Goal: Task Accomplishment & Management: Manage account settings

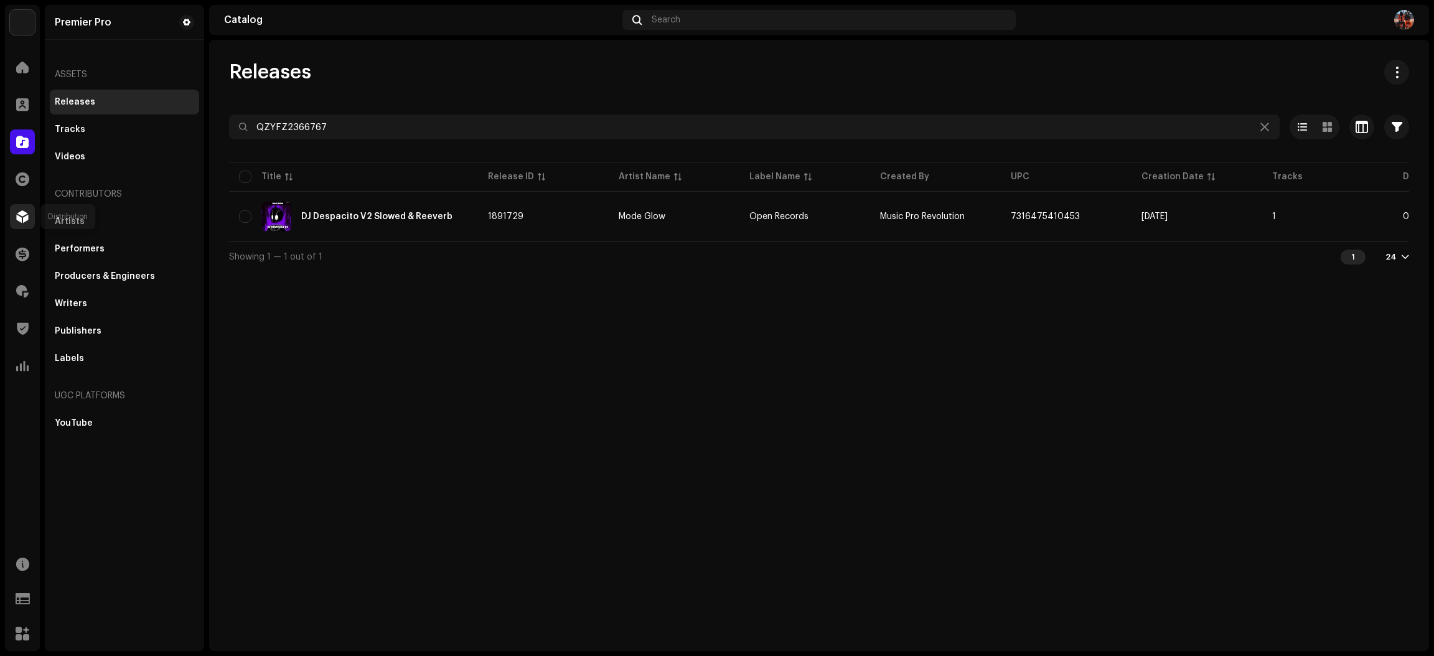
click at [16, 219] on span at bounding box center [22, 217] width 12 height 10
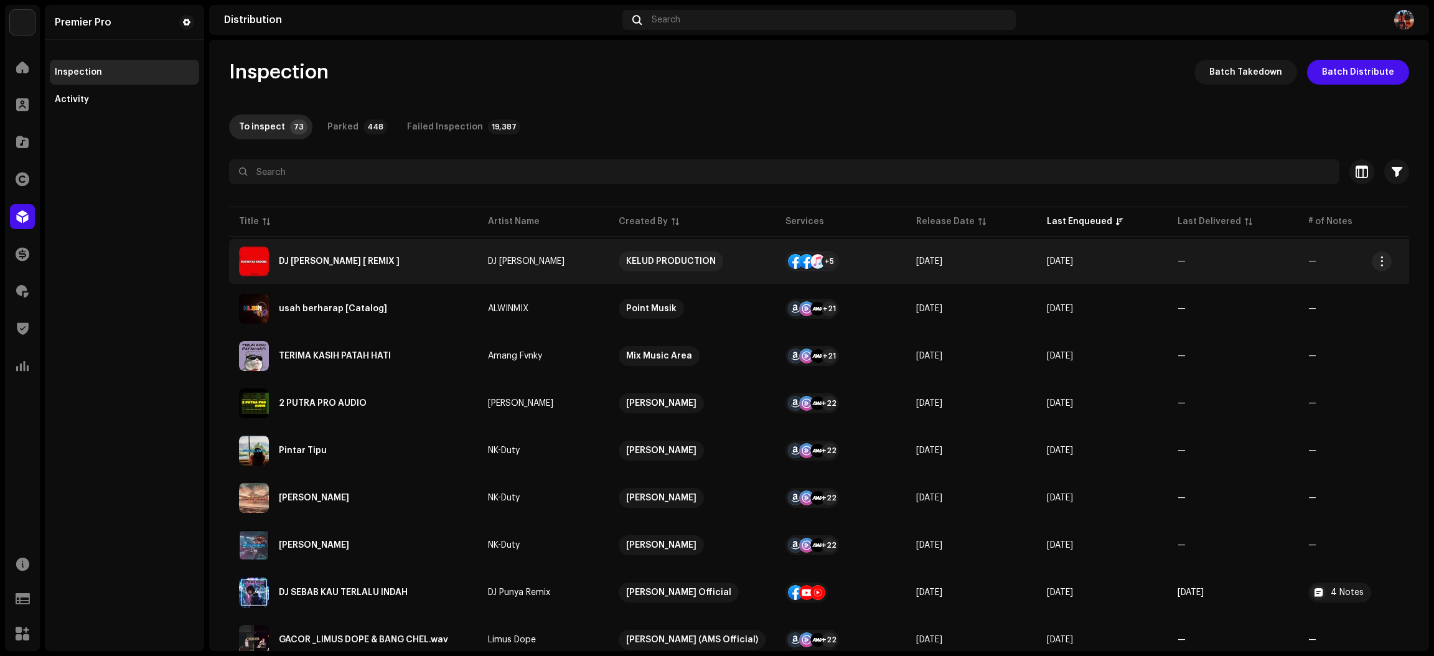
click at [432, 261] on div "DJ [PERSON_NAME] [ REMIX ]" at bounding box center [353, 261] width 229 height 30
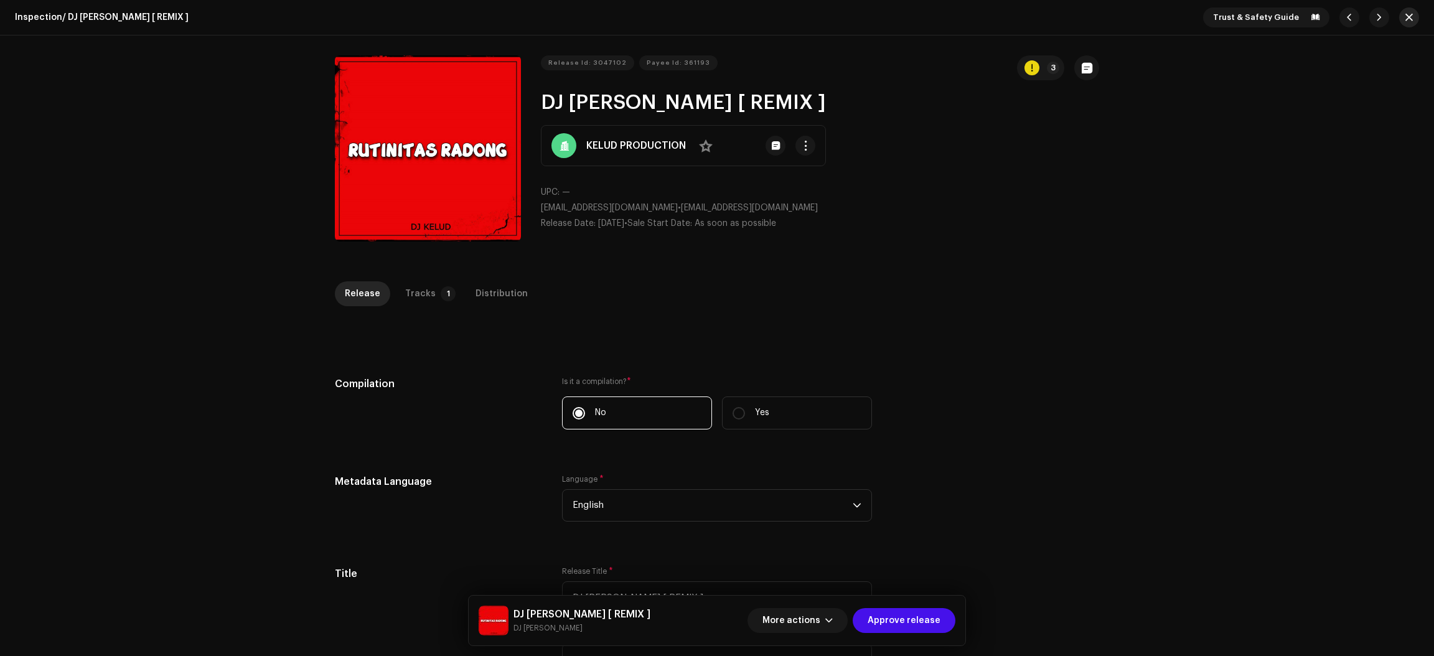
click at [1405, 14] on span "button" at bounding box center [1408, 17] width 7 height 10
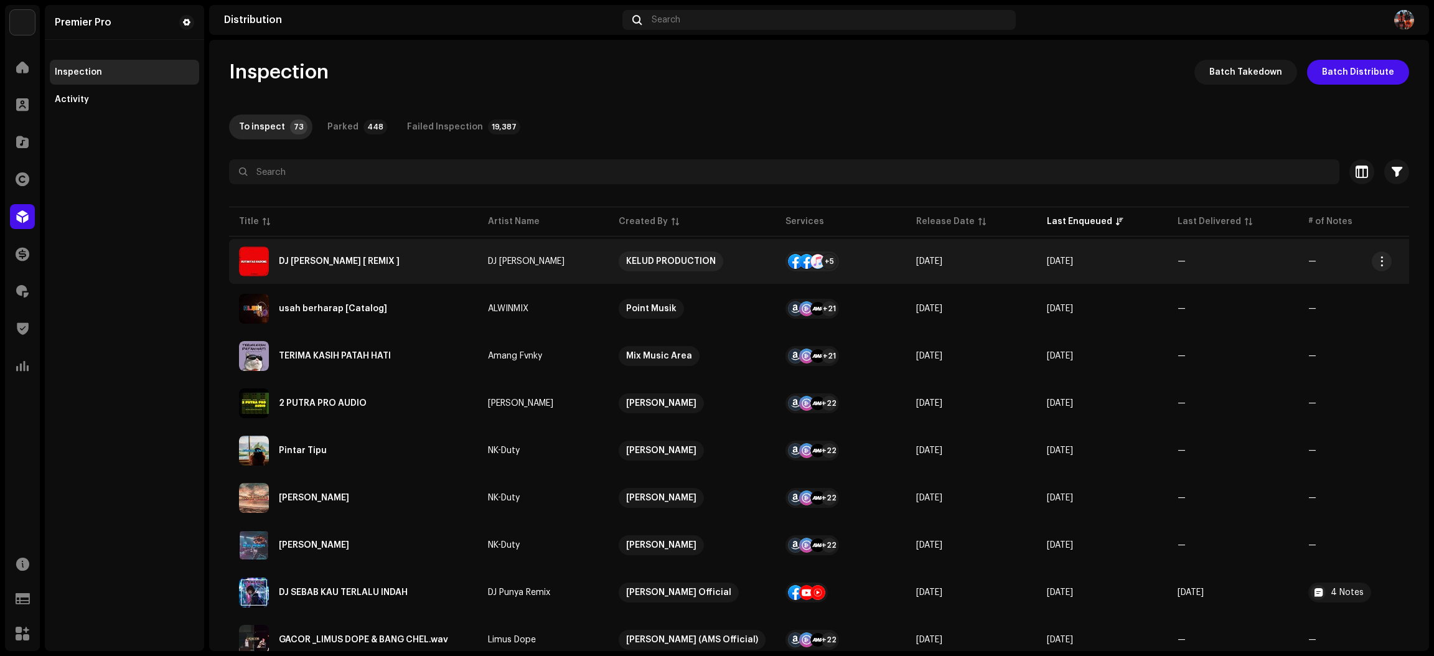
click at [429, 267] on div "DJ [PERSON_NAME] [ REMIX ]" at bounding box center [353, 261] width 229 height 30
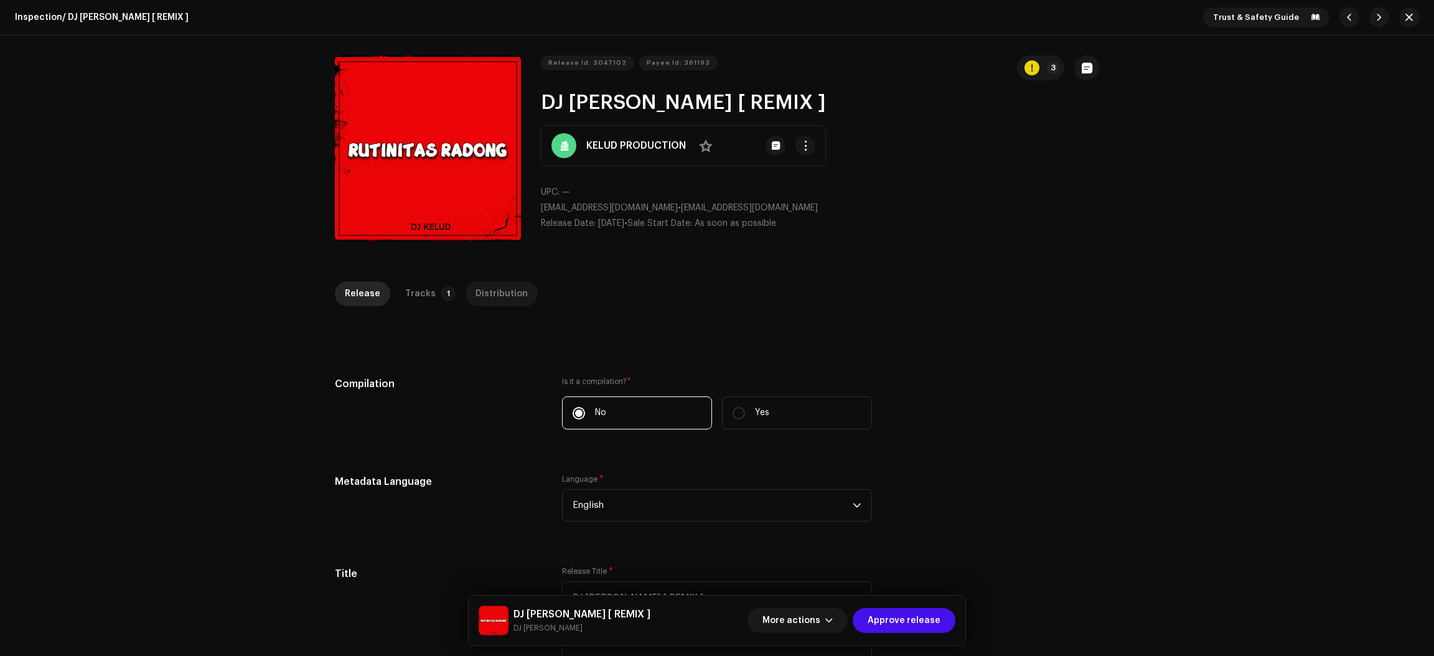
click at [515, 301] on p-tab "Distribution" at bounding box center [501, 293] width 72 height 25
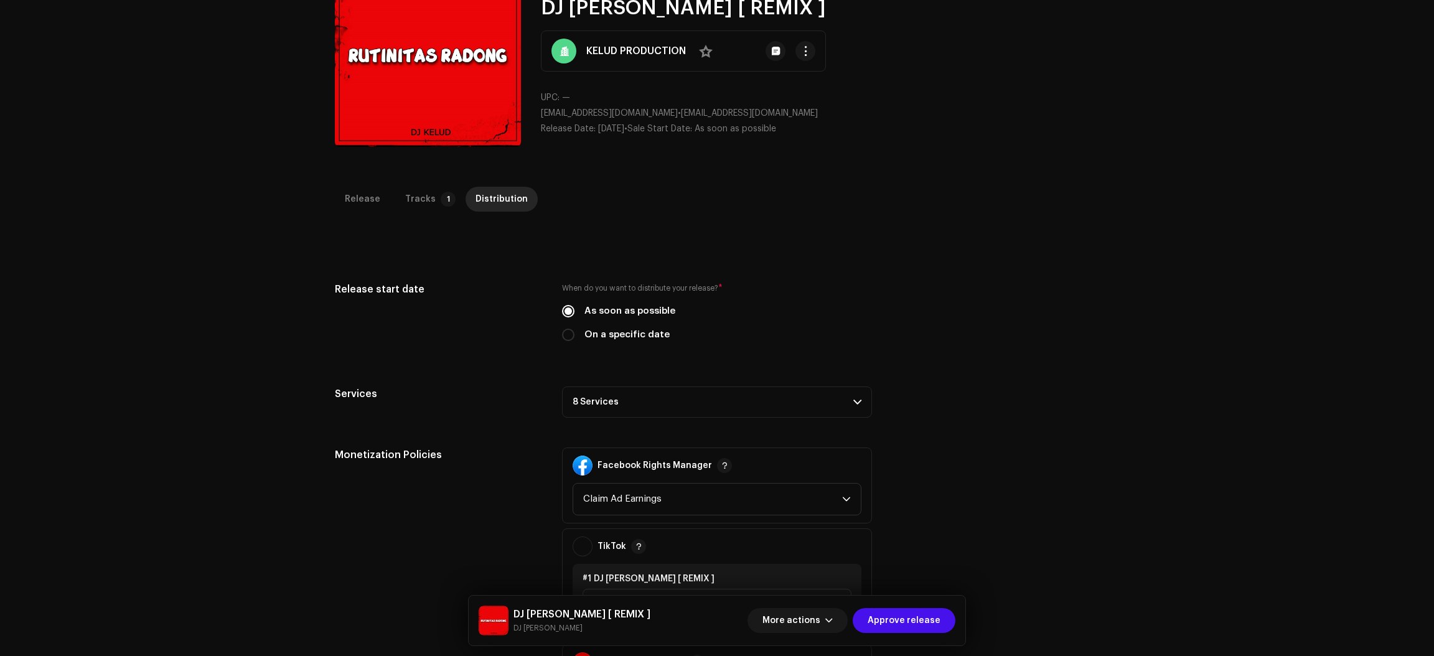
scroll to position [93, 0]
click at [365, 190] on div "Release" at bounding box center [362, 200] width 35 height 25
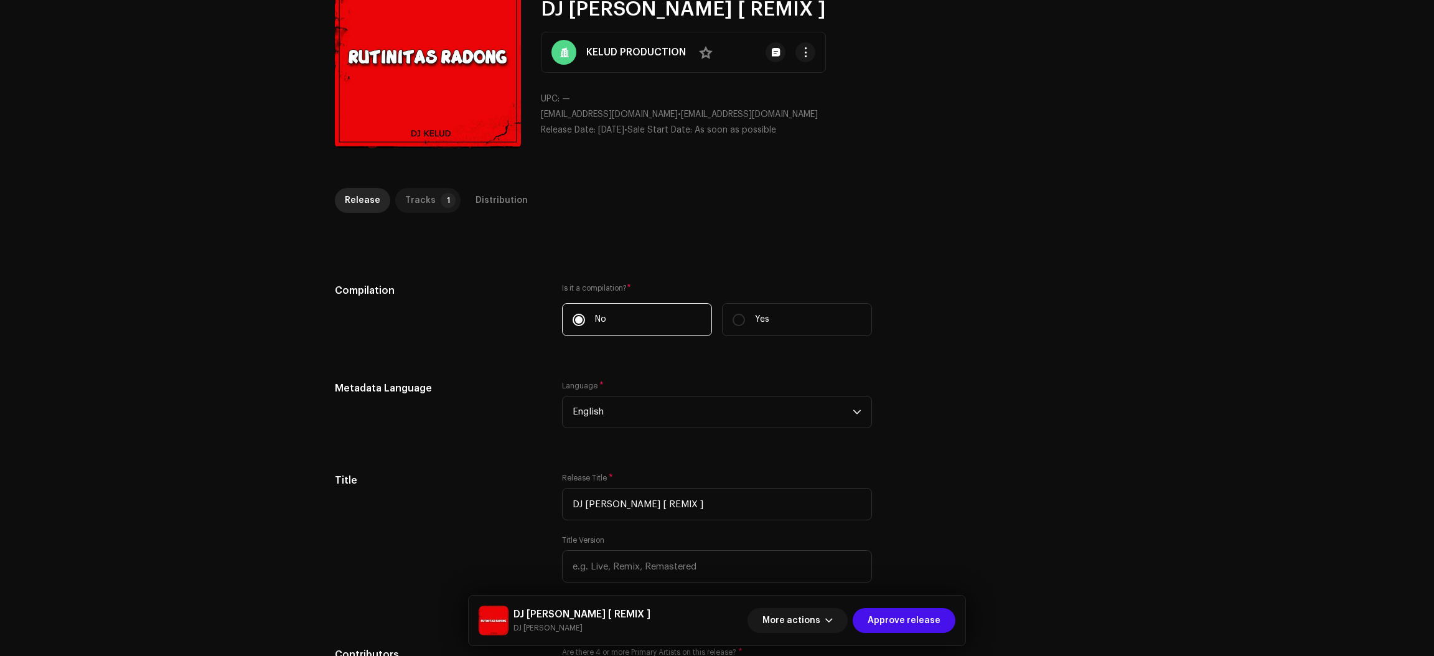
click at [406, 194] on div "Tracks" at bounding box center [420, 200] width 30 height 25
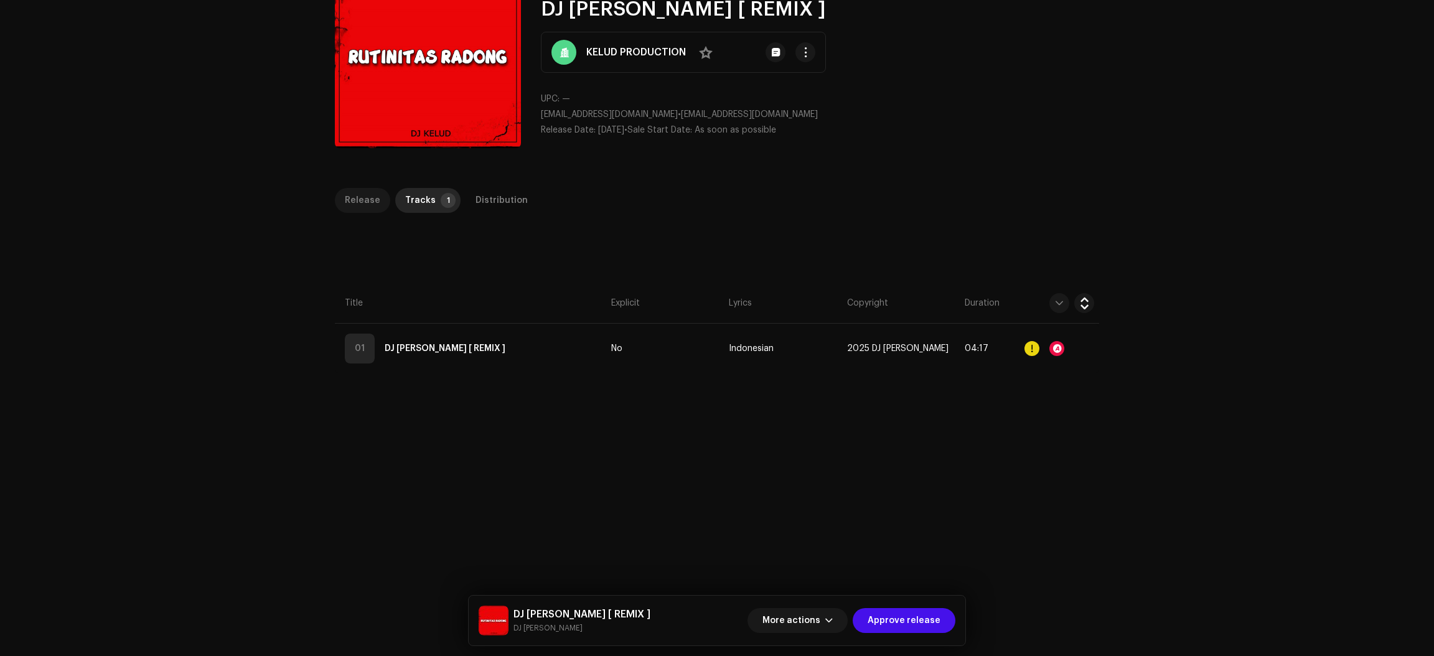
click at [353, 194] on div "Release" at bounding box center [362, 200] width 35 height 25
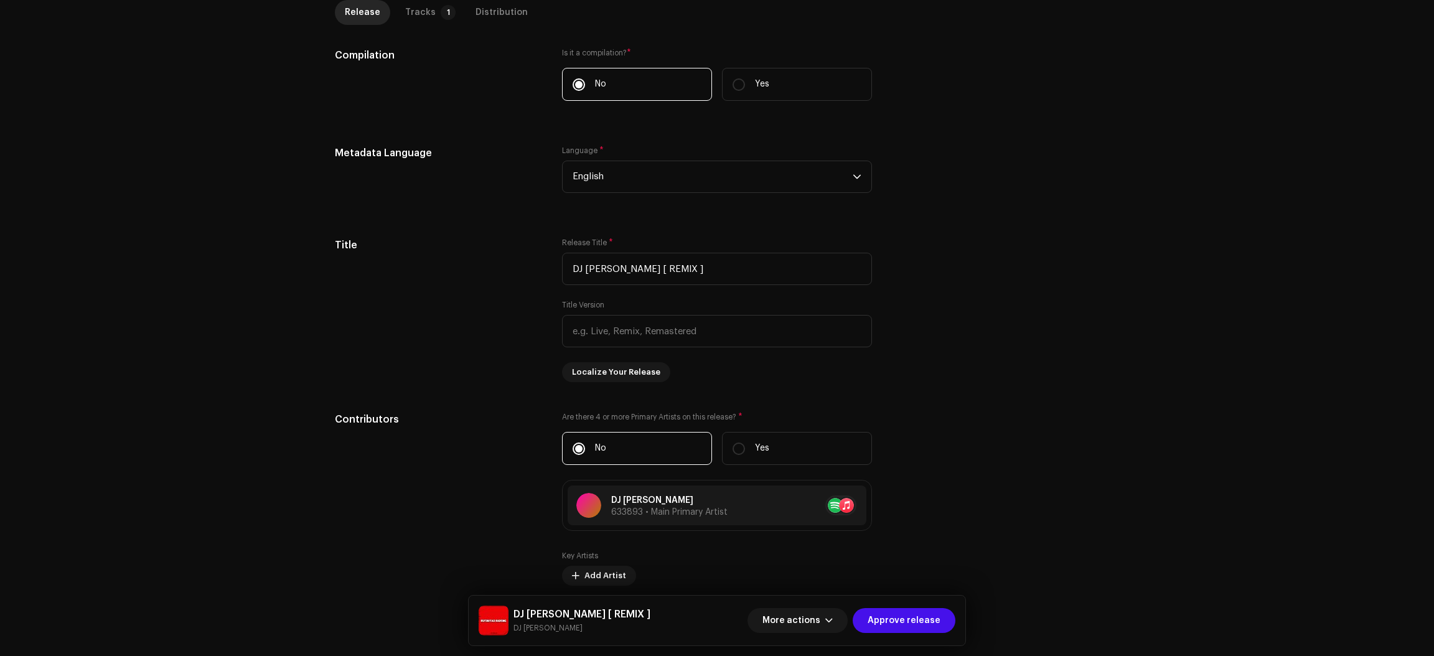
scroll to position [373, 0]
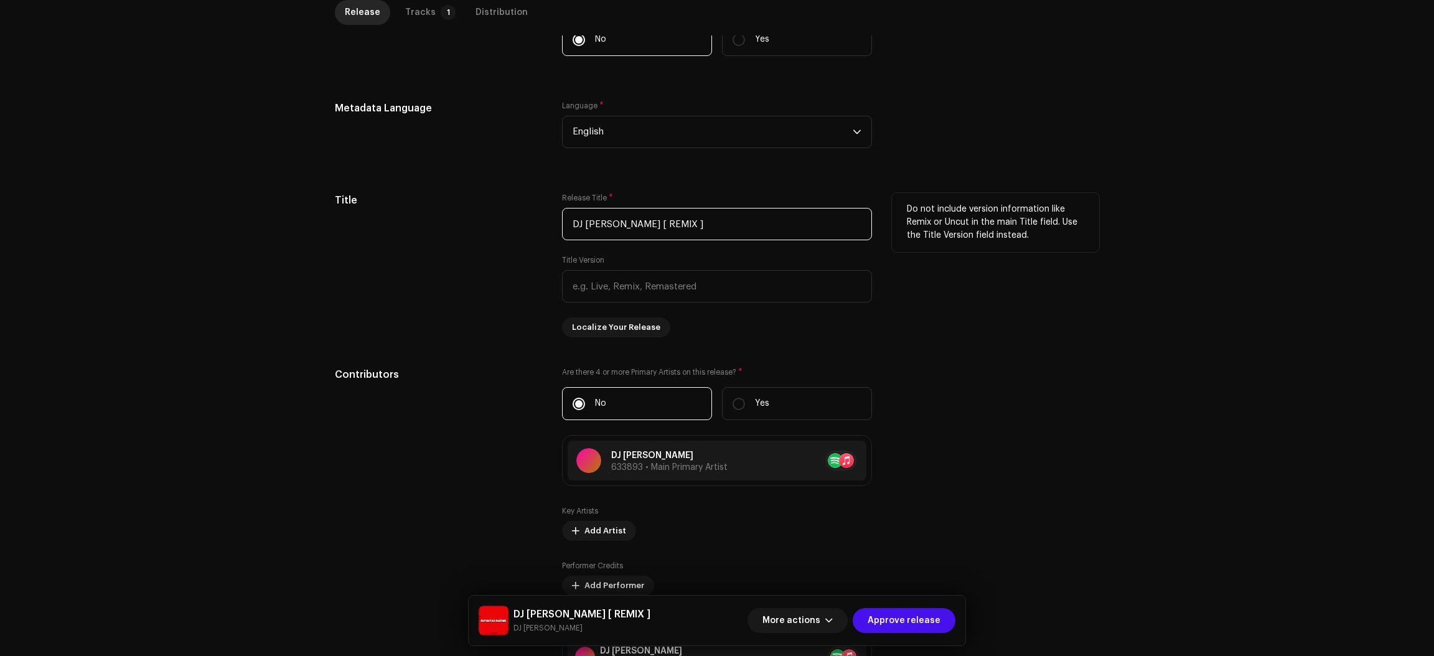
drag, startPoint x: 679, startPoint y: 220, endPoint x: 706, endPoint y: 226, distance: 28.1
click at [706, 226] on input "DJ [PERSON_NAME] [ REMIX ]" at bounding box center [717, 224] width 310 height 32
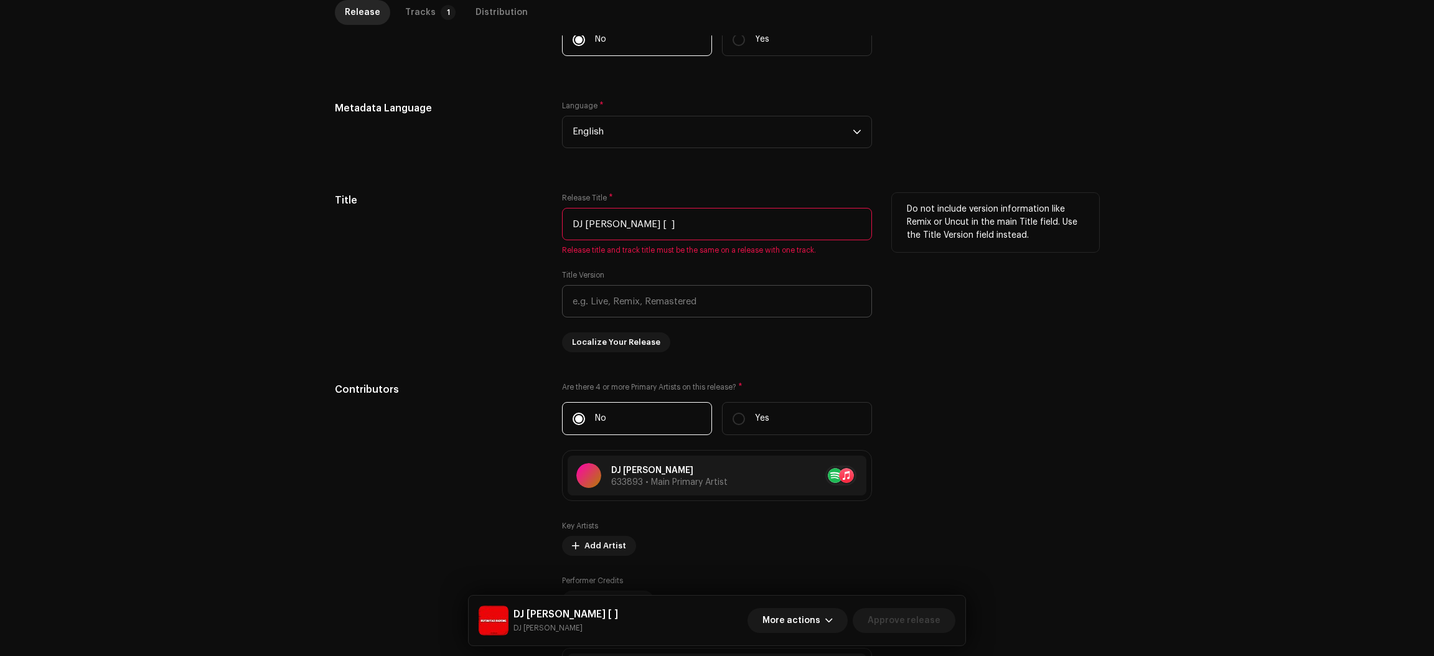
type input "DJ [PERSON_NAME] [ ]"
click at [643, 301] on input "text" at bounding box center [717, 301] width 310 height 32
paste input "REMIX"
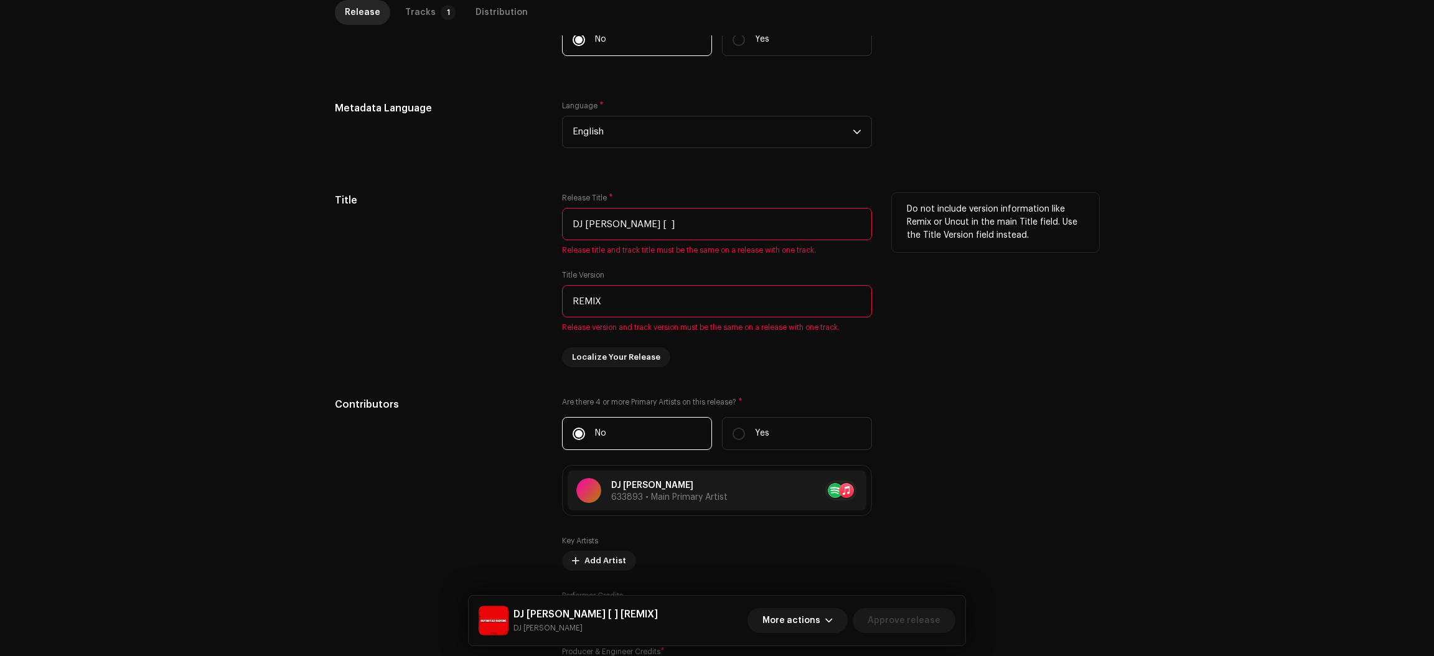
type input "REMIX"
click at [720, 229] on input "DJ [PERSON_NAME] [ ]" at bounding box center [717, 224] width 310 height 32
type input "DJ [PERSON_NAME]"
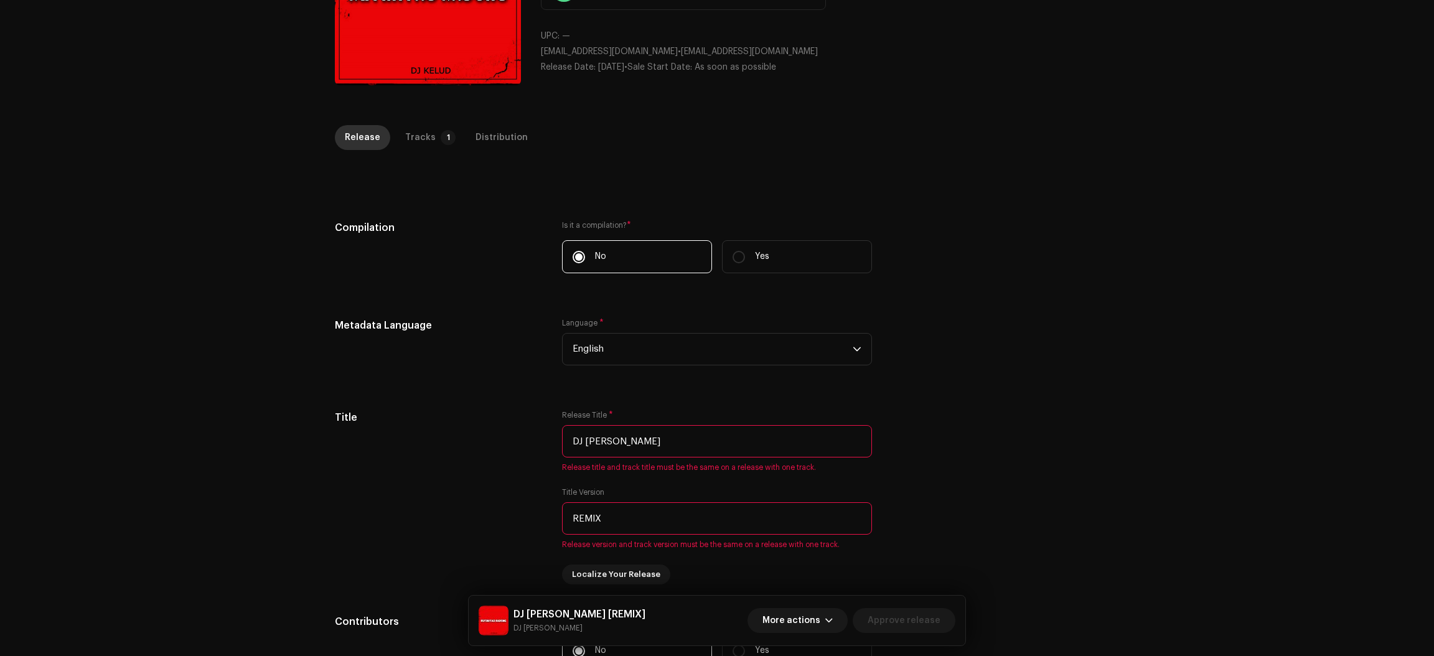
scroll to position [0, 0]
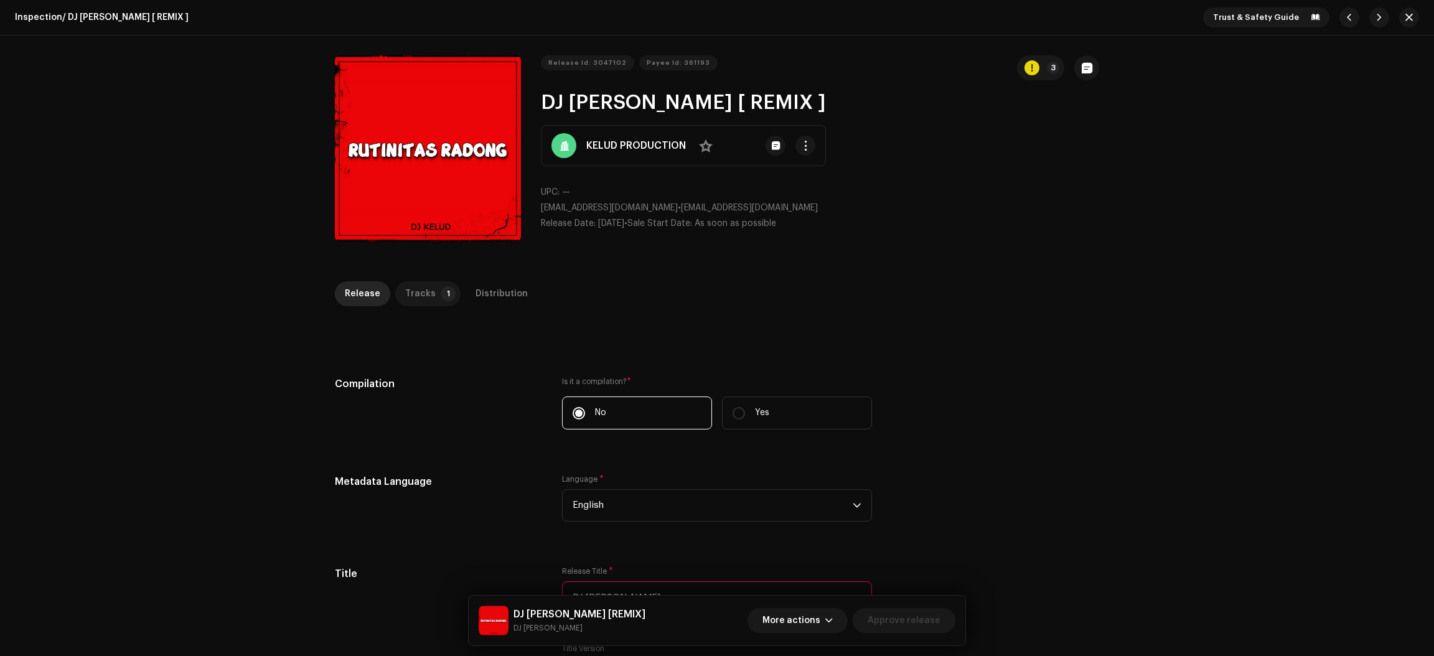
click at [410, 297] on div "Tracks" at bounding box center [420, 293] width 30 height 25
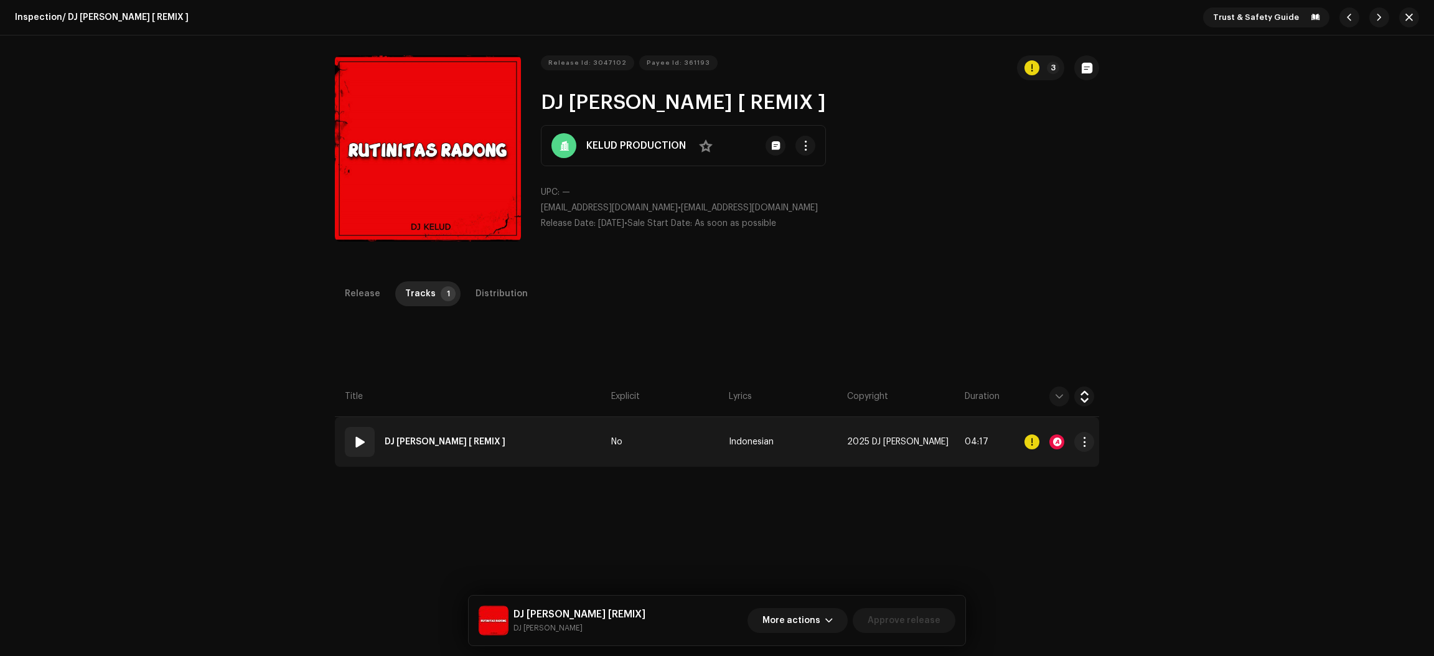
click at [464, 432] on strong "DJ [PERSON_NAME] [ REMIX ]" at bounding box center [445, 441] width 121 height 25
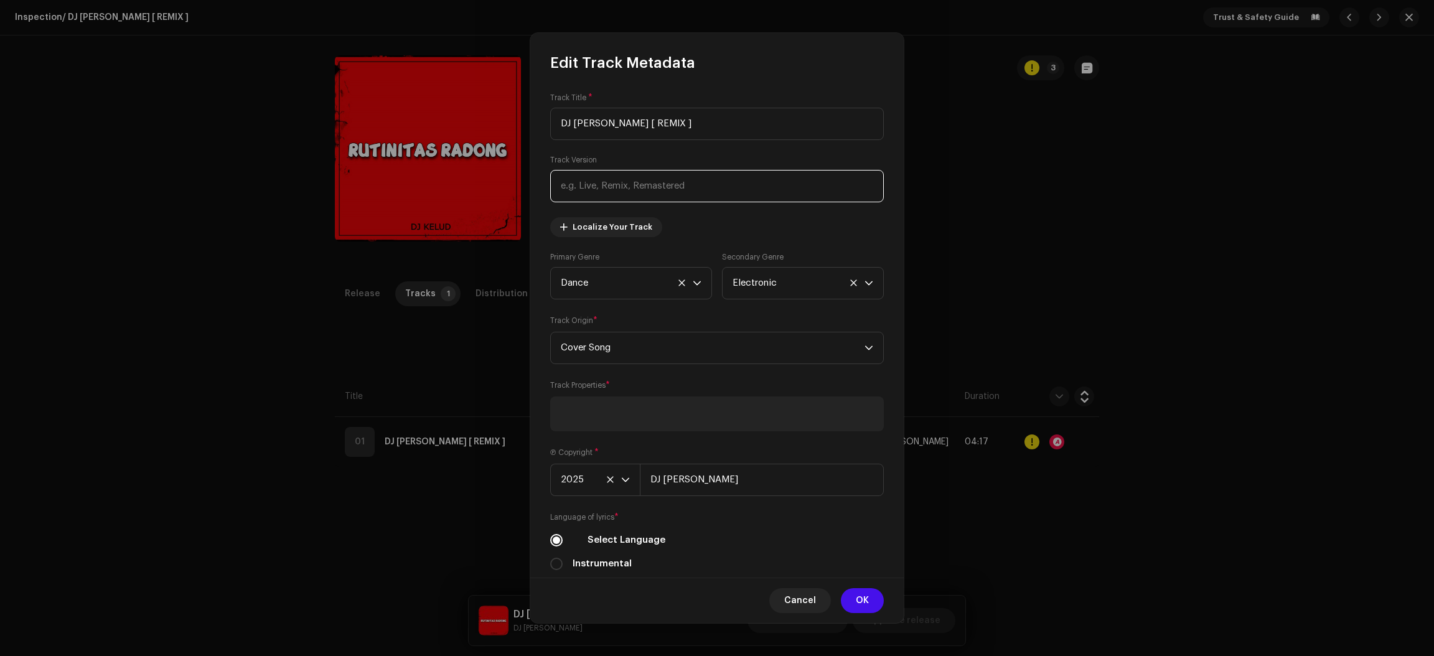
click at [629, 194] on input "text" at bounding box center [717, 186] width 334 height 32
paste input "REMIX"
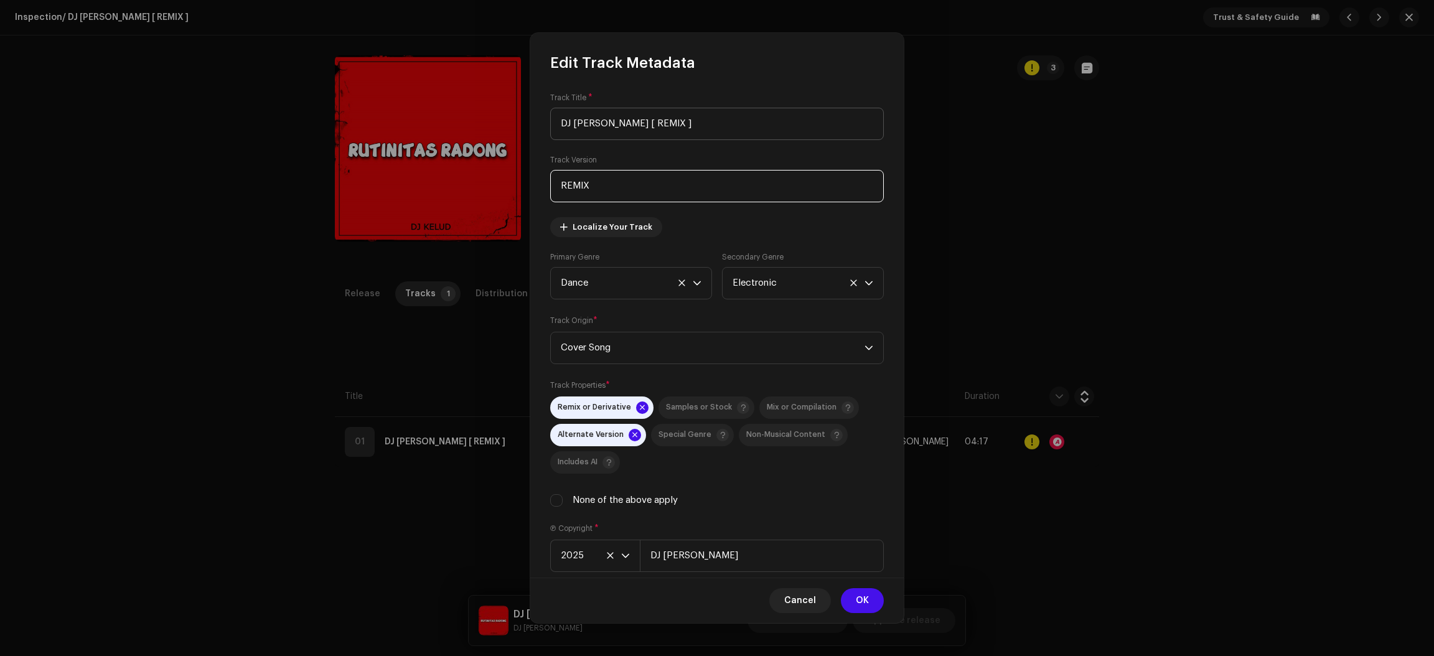
type input "REMIX"
drag, startPoint x: 786, startPoint y: 119, endPoint x: 668, endPoint y: 124, distance: 118.3
click at [668, 124] on input "DJ [PERSON_NAME] [ REMIX ]" at bounding box center [717, 124] width 334 height 32
type input "DJ [PERSON_NAME]"
click at [870, 597] on button "OK" at bounding box center [862, 600] width 43 height 25
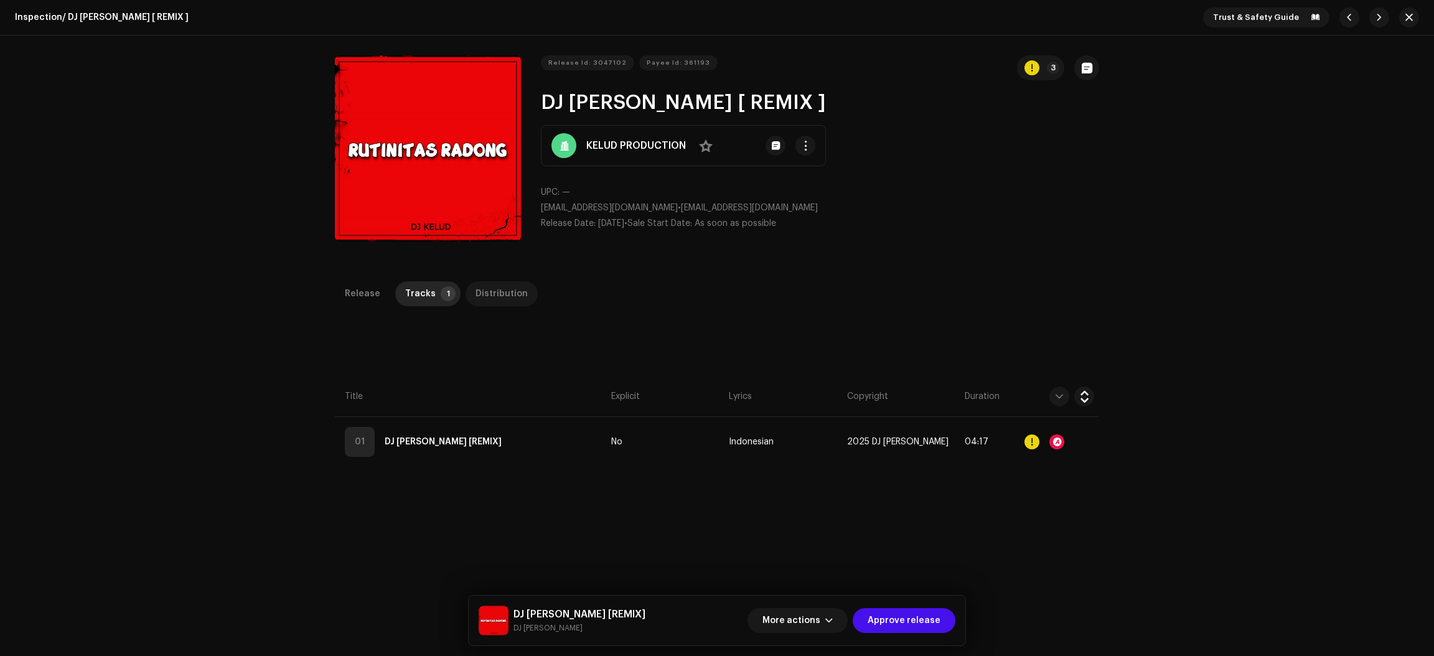
click at [502, 297] on div "Distribution" at bounding box center [501, 293] width 52 height 25
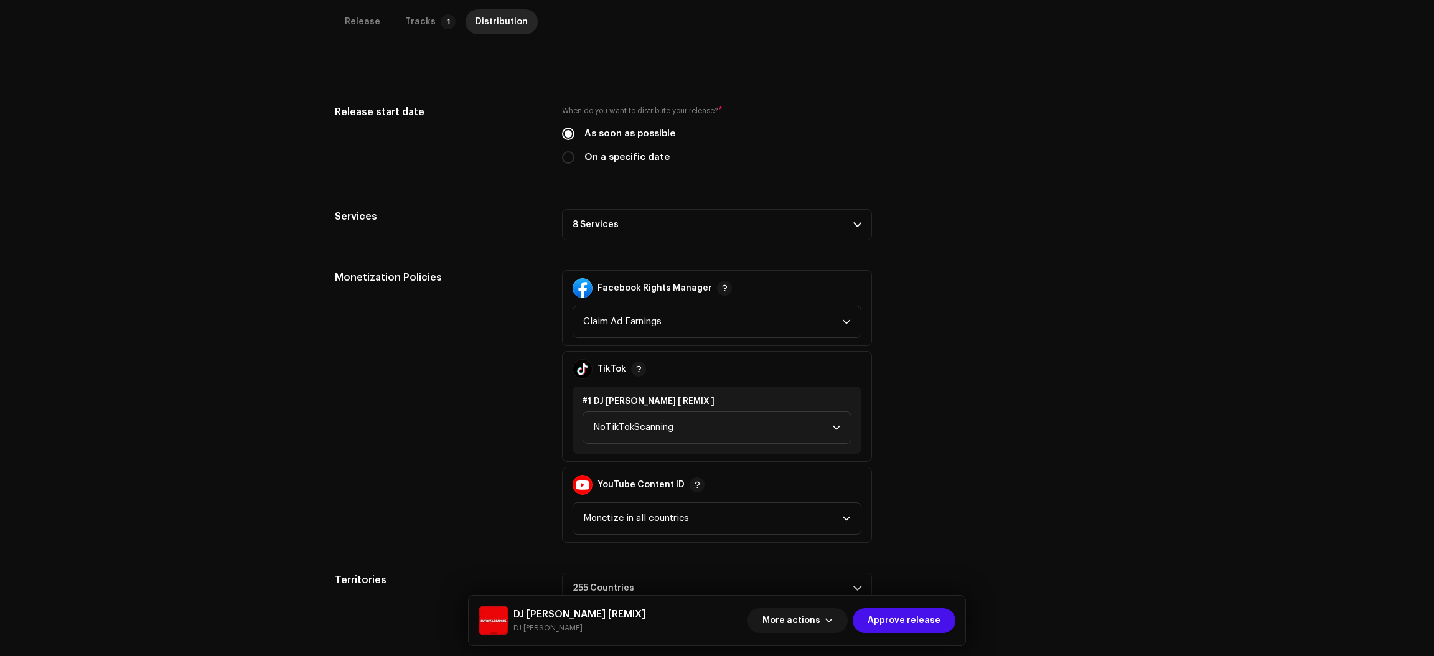
scroll to position [279, 0]
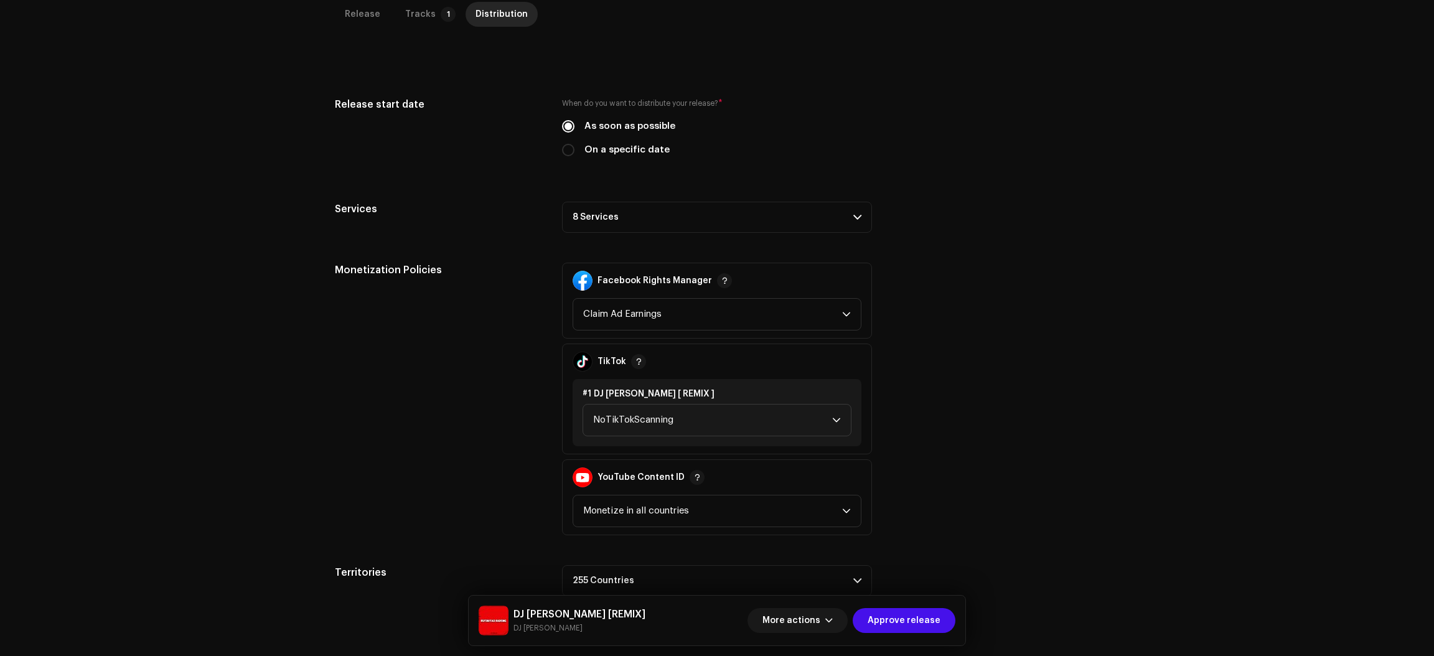
click at [671, 231] on p-accordion-header "8 Services" at bounding box center [717, 217] width 310 height 31
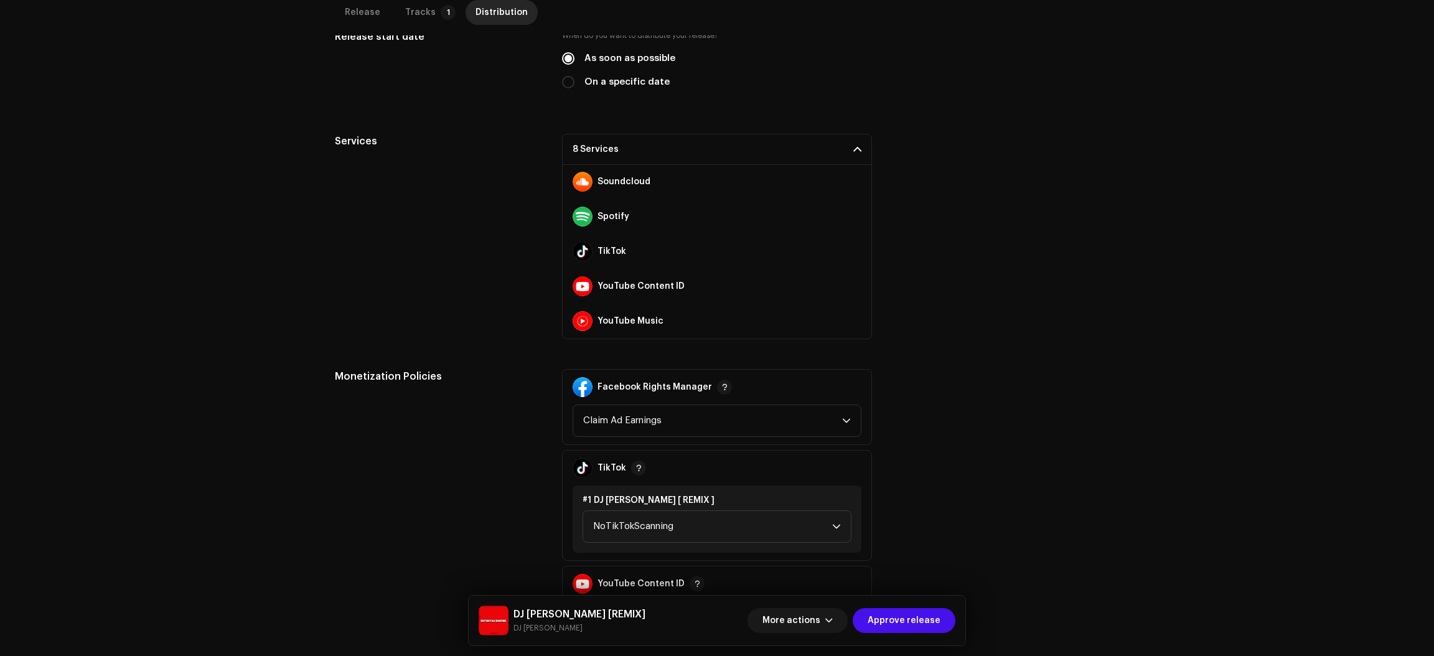
scroll to position [373, 0]
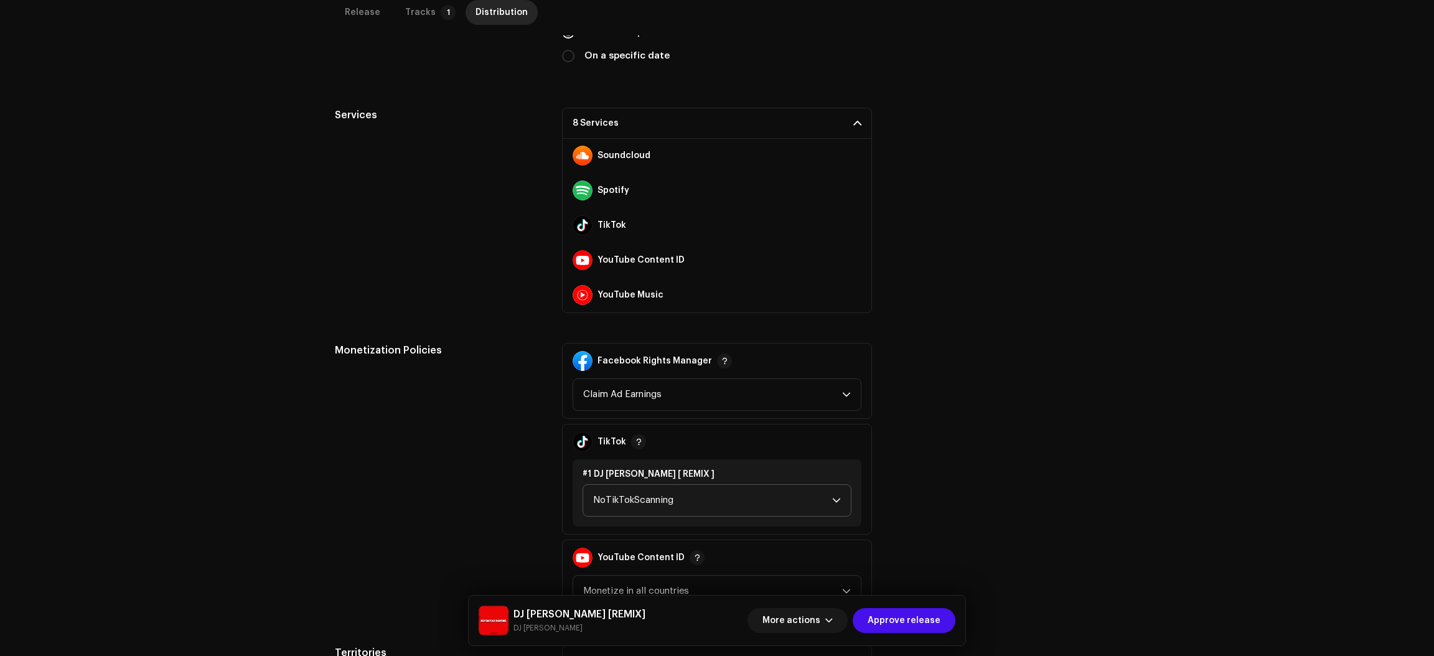
click at [704, 510] on span "NoTikTokScanning" at bounding box center [712, 500] width 239 height 31
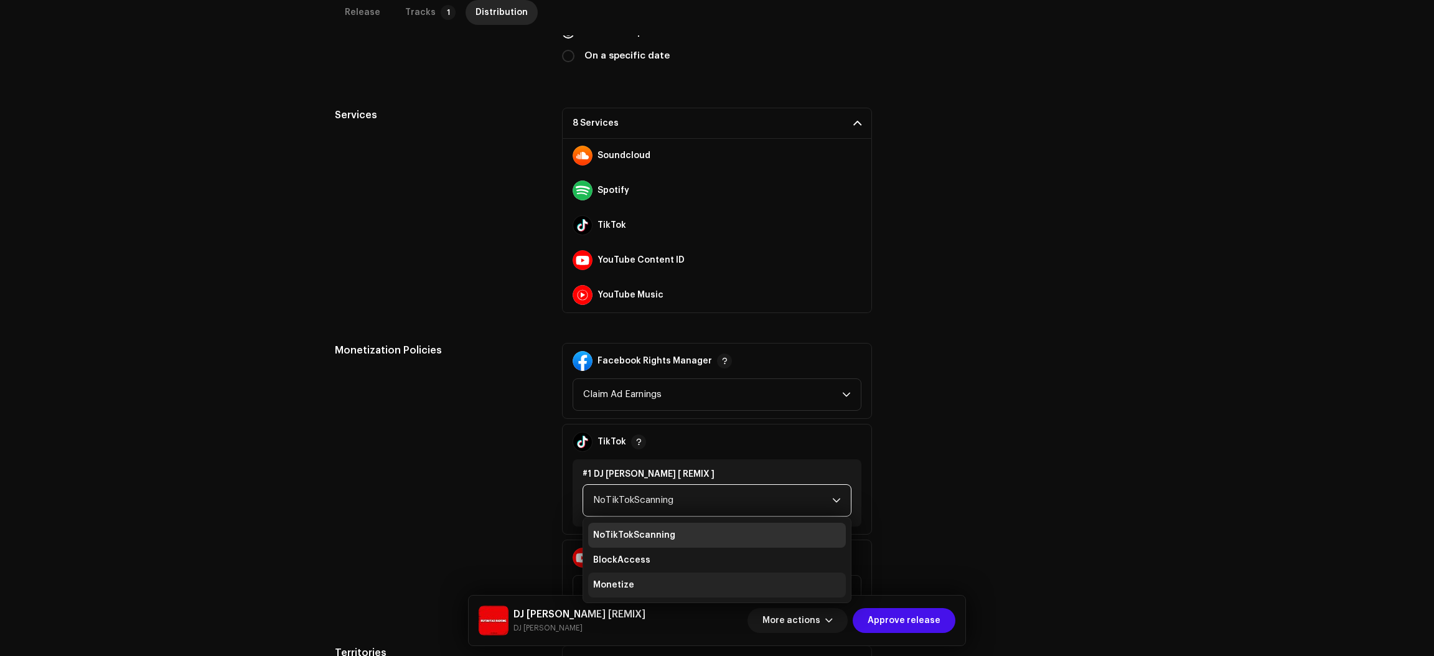
click at [633, 589] on li "Monetize" at bounding box center [717, 584] width 258 height 25
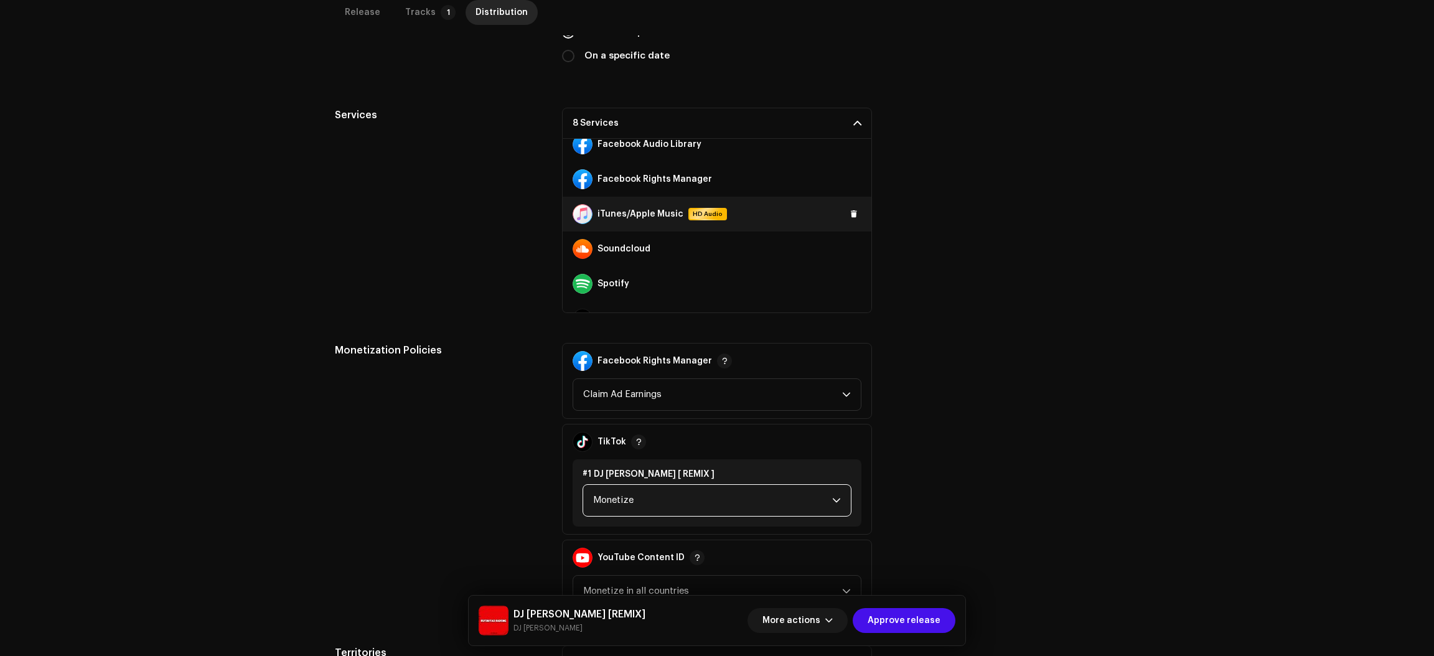
scroll to position [0, 0]
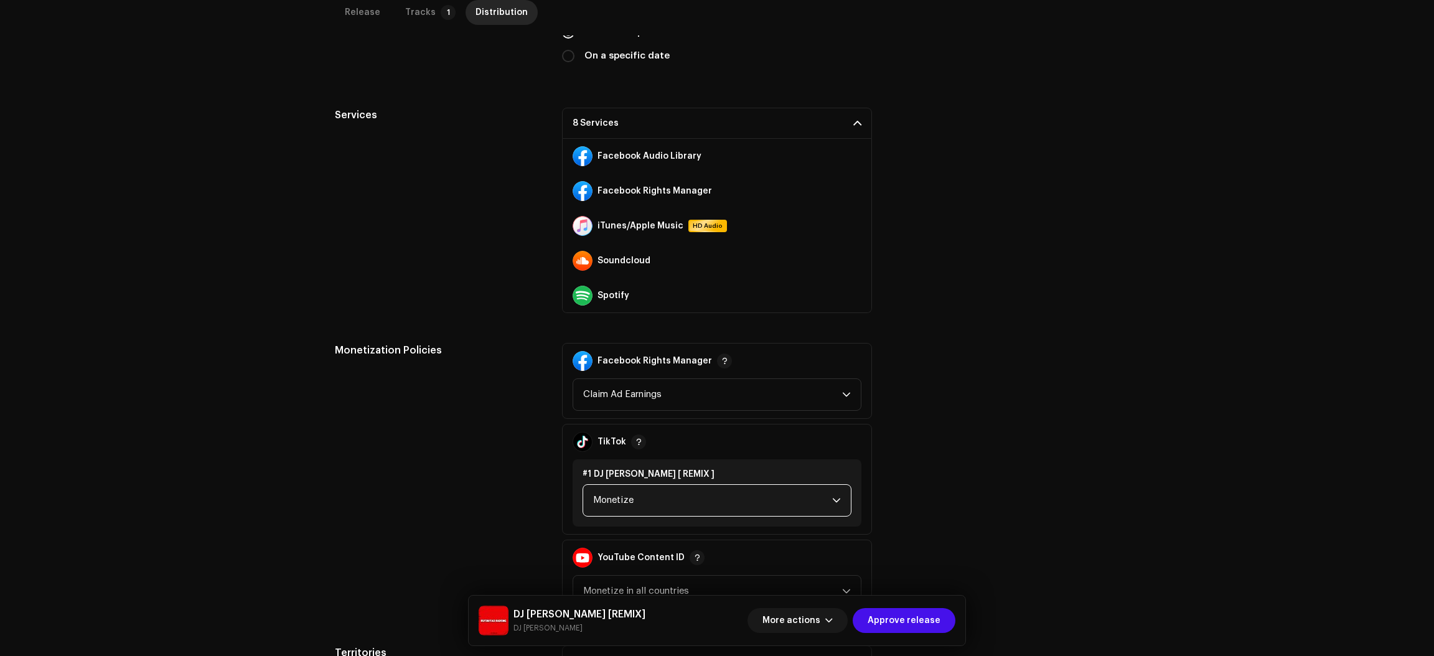
click at [700, 117] on p-accordion-header "8 Services" at bounding box center [717, 123] width 310 height 31
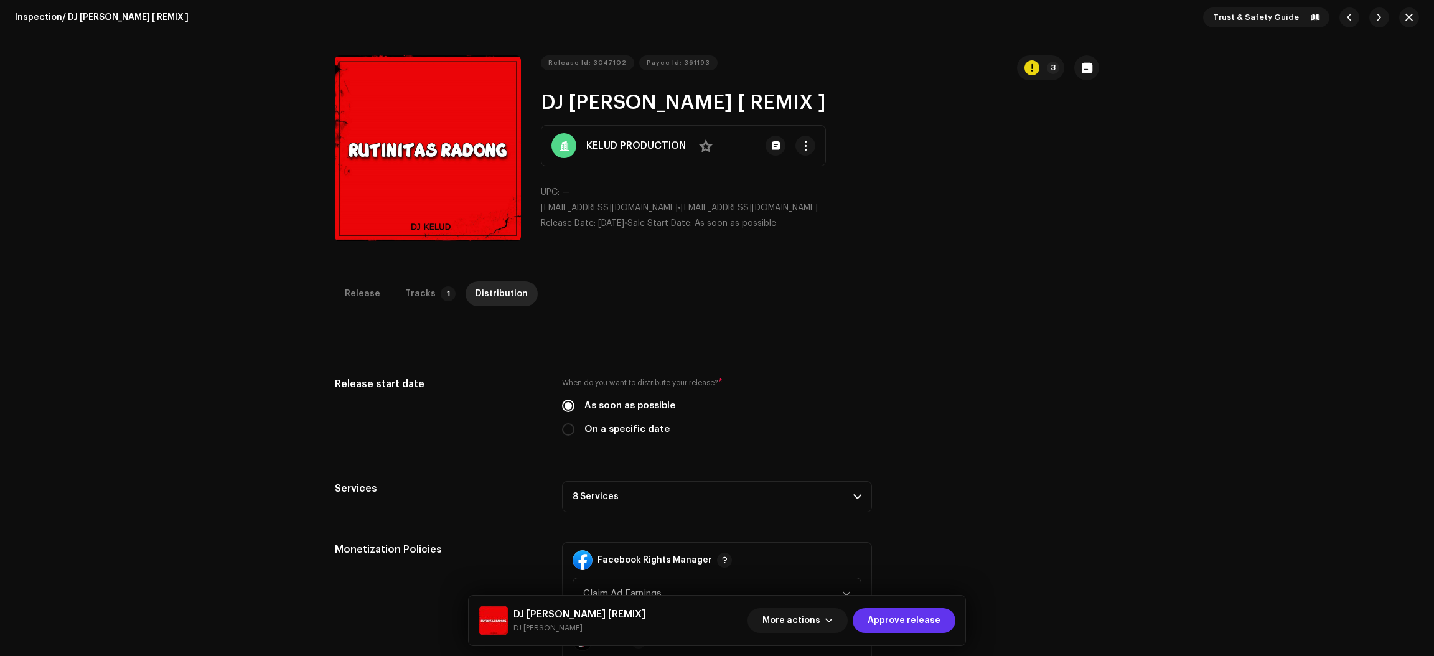
click at [926, 623] on span "Approve release" at bounding box center [903, 620] width 73 height 25
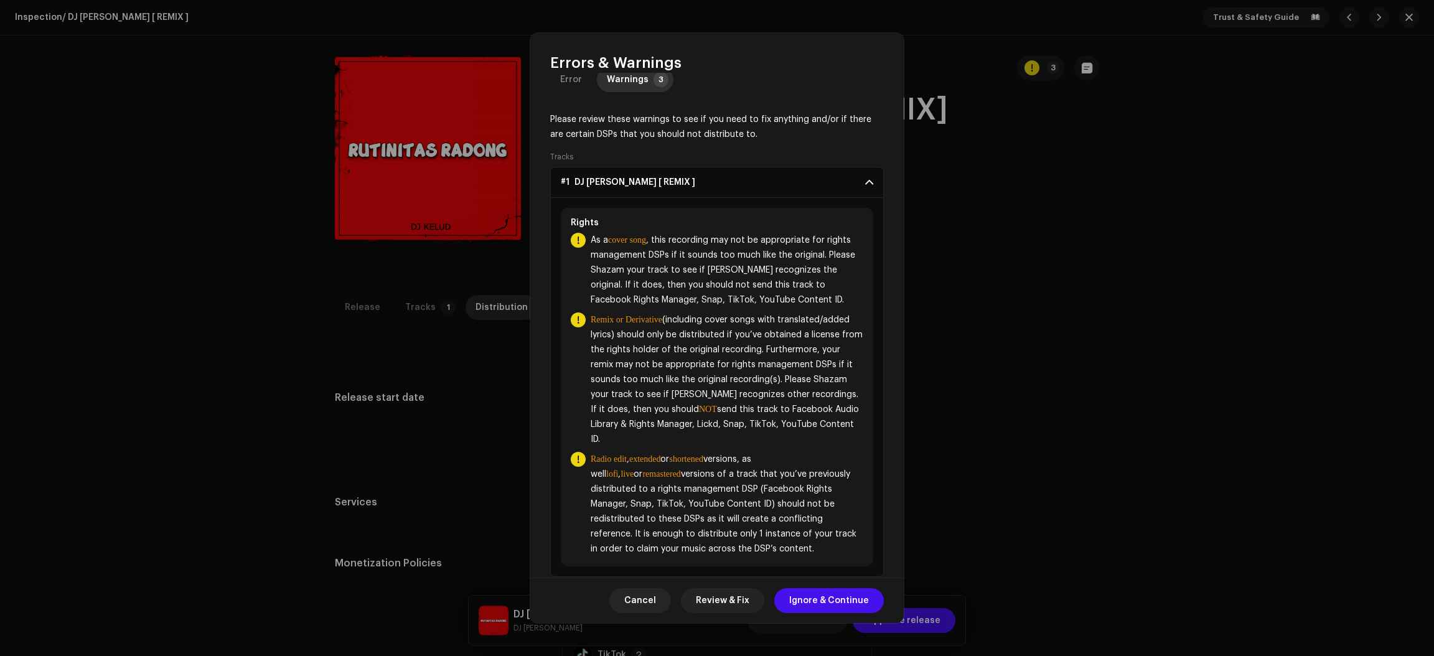
scroll to position [45, 0]
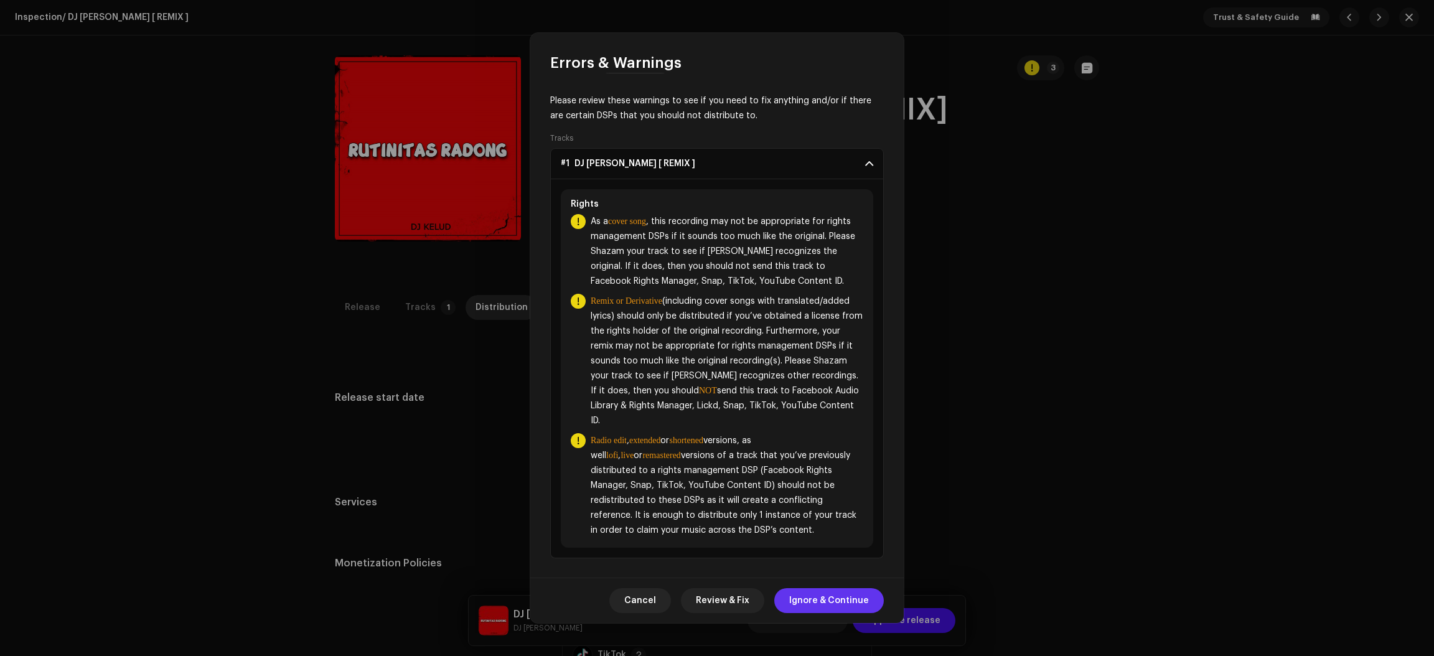
click at [847, 600] on span "Ignore & Continue" at bounding box center [829, 600] width 80 height 25
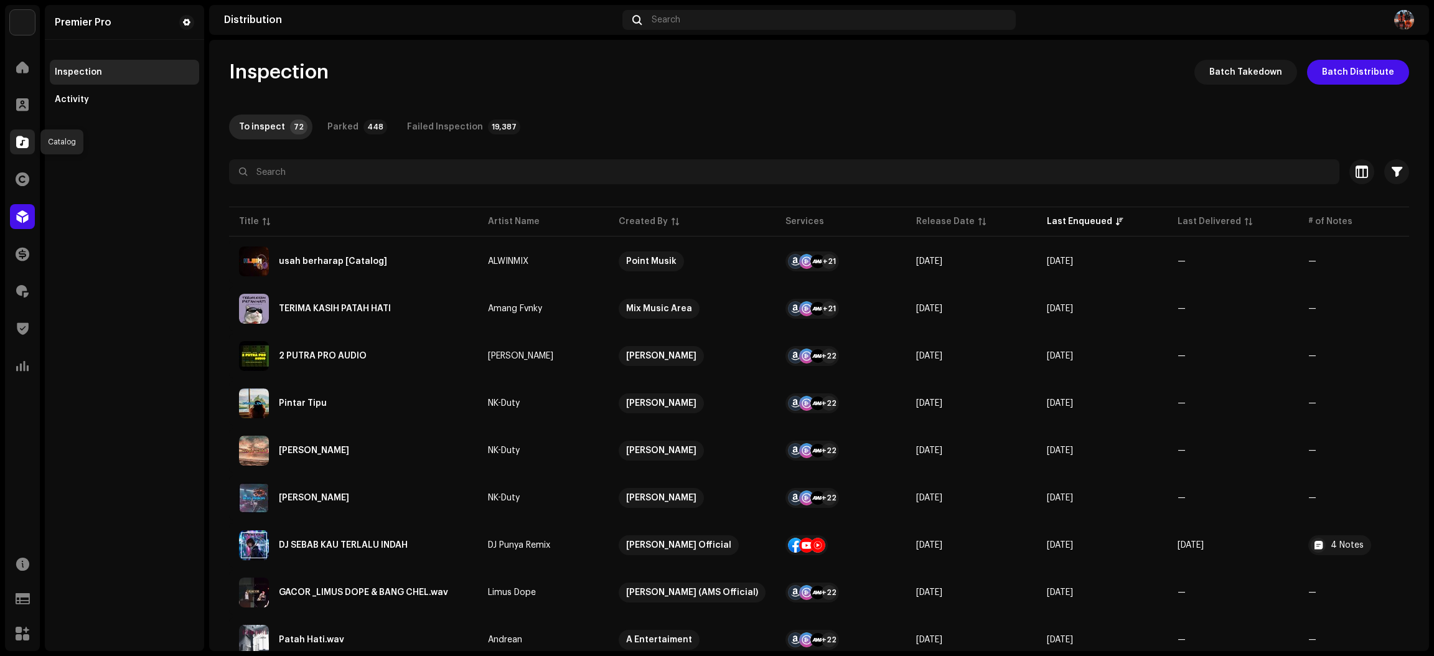
click at [24, 141] on span at bounding box center [22, 142] width 12 height 10
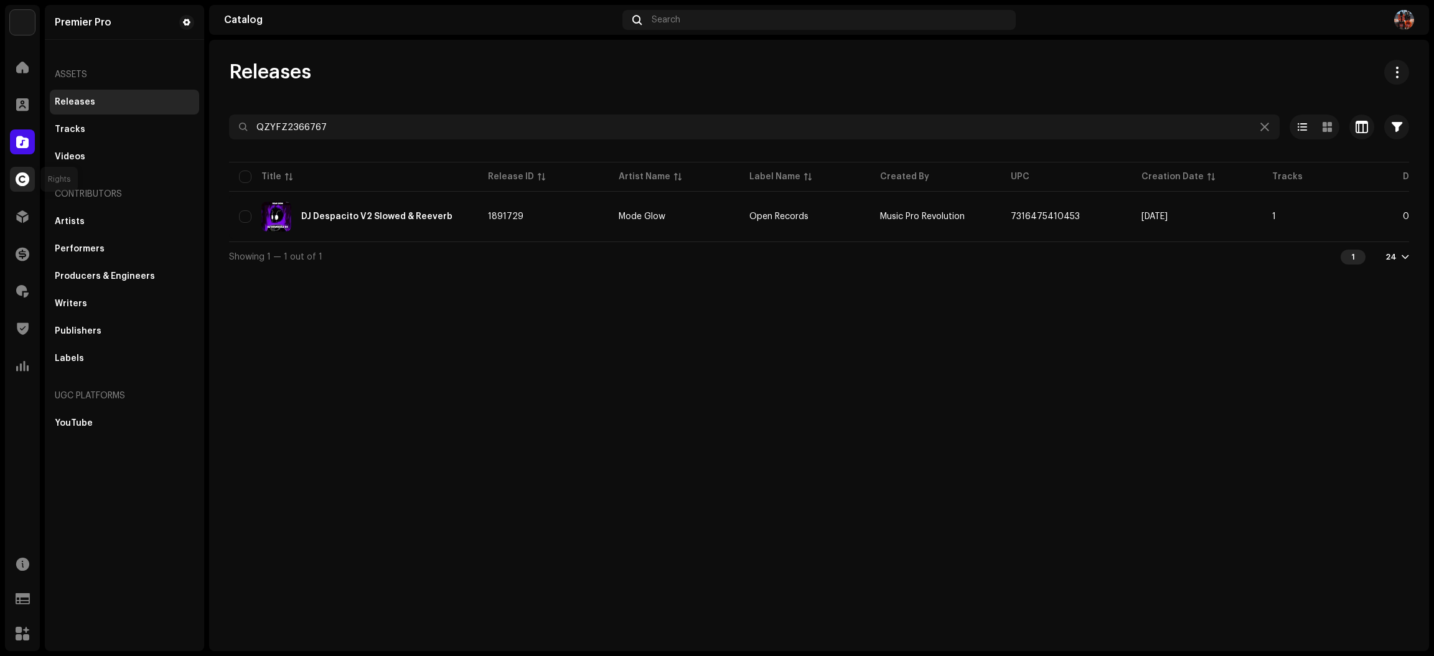
click at [21, 189] on div at bounding box center [22, 179] width 25 height 25
click at [17, 138] on span at bounding box center [22, 142] width 12 height 10
click at [1269, 128] on div at bounding box center [1264, 126] width 15 height 15
click at [1262, 123] on icon at bounding box center [1264, 127] width 9 height 10
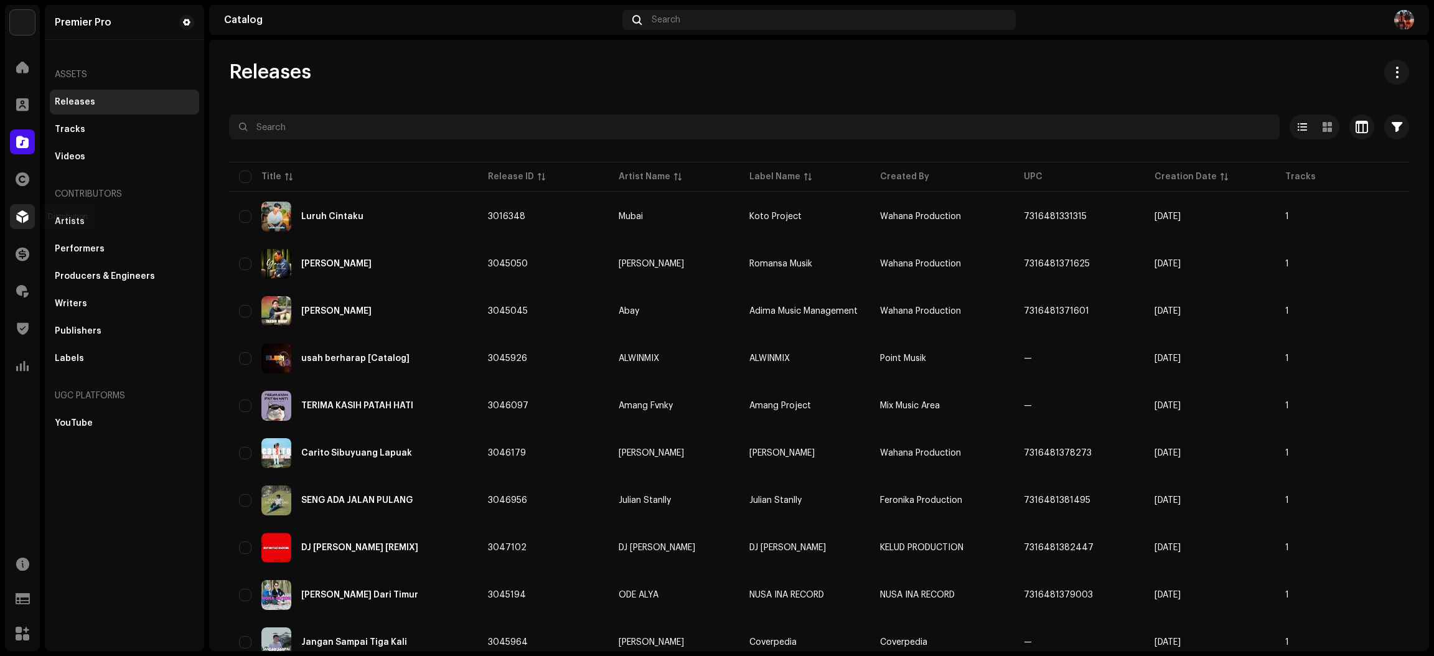
click at [17, 219] on span at bounding box center [22, 217] width 12 height 10
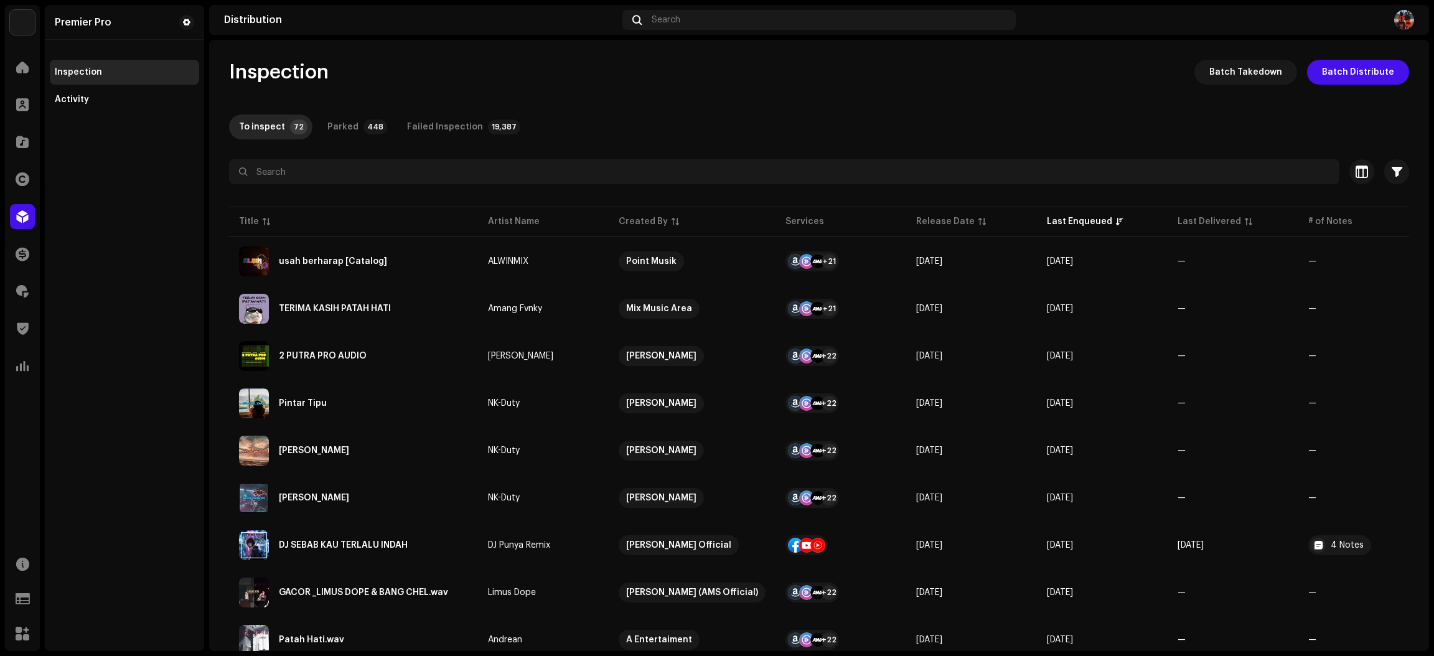
click at [18, 159] on div "Catalog" at bounding box center [22, 141] width 35 height 35
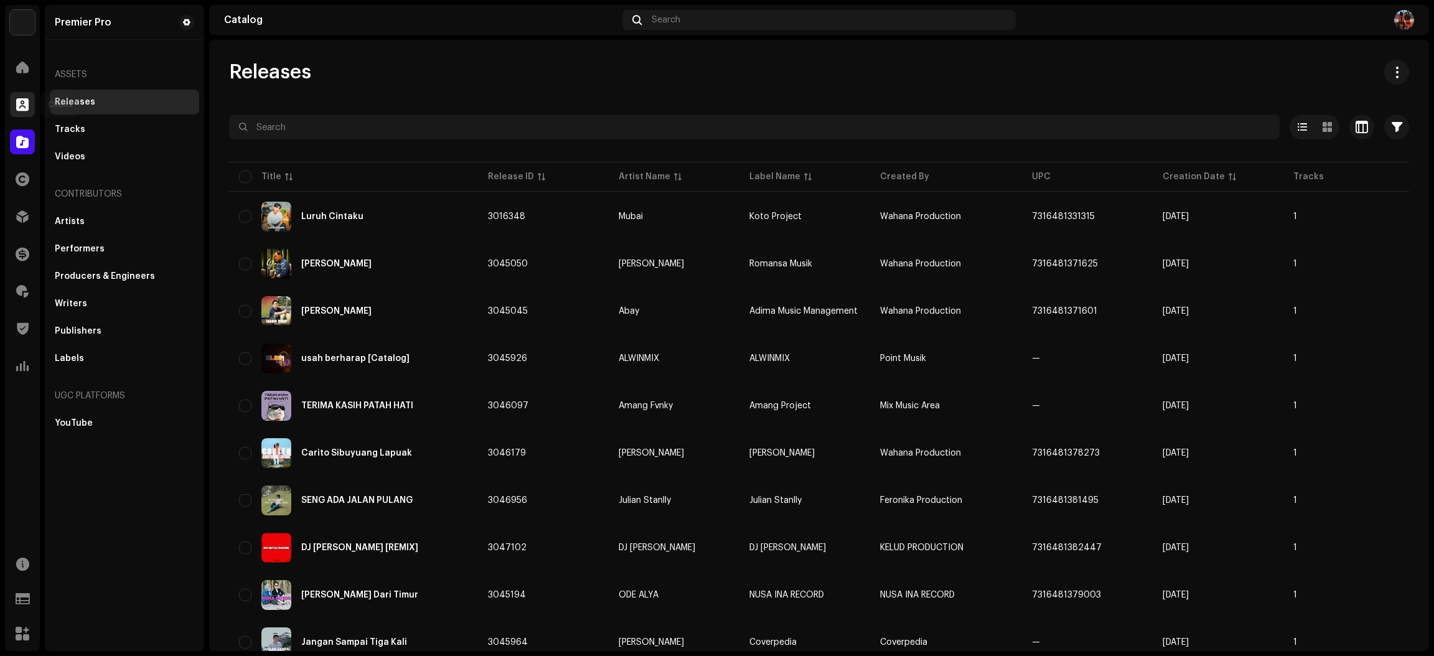
click at [24, 115] on div at bounding box center [22, 104] width 25 height 25
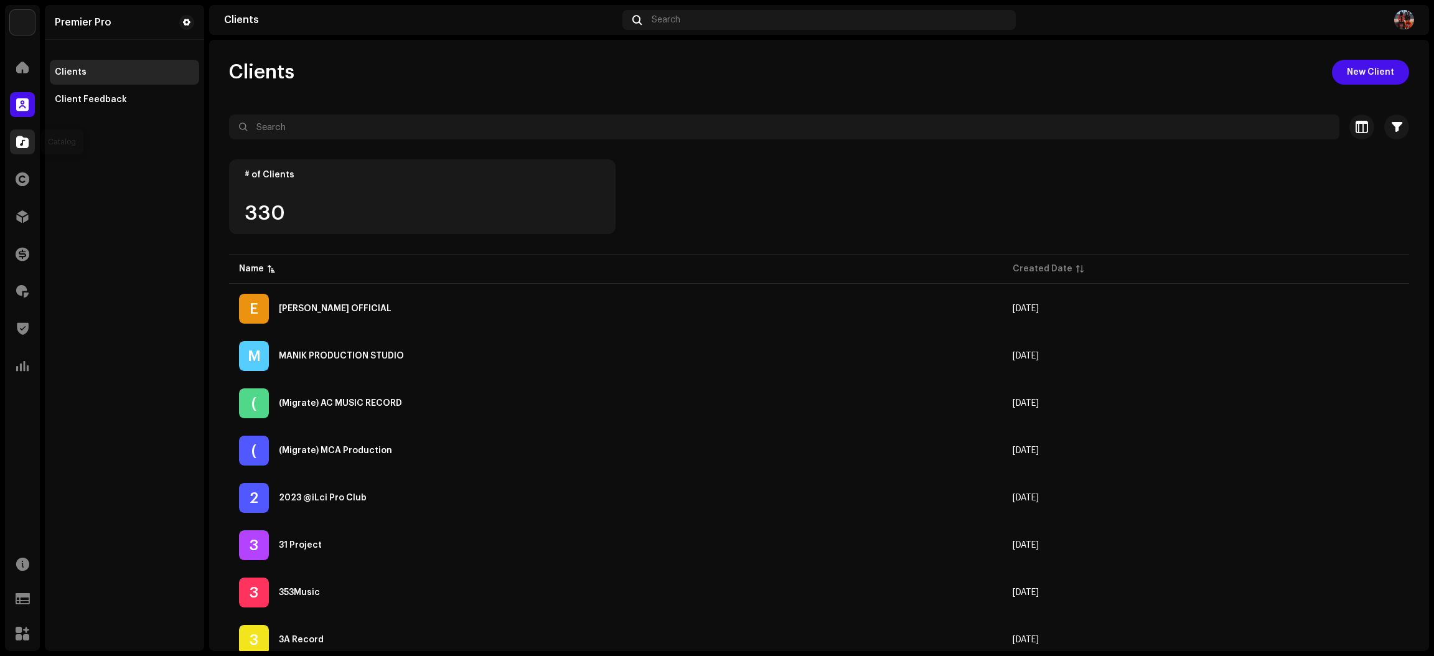
click at [17, 151] on div at bounding box center [22, 141] width 25 height 25
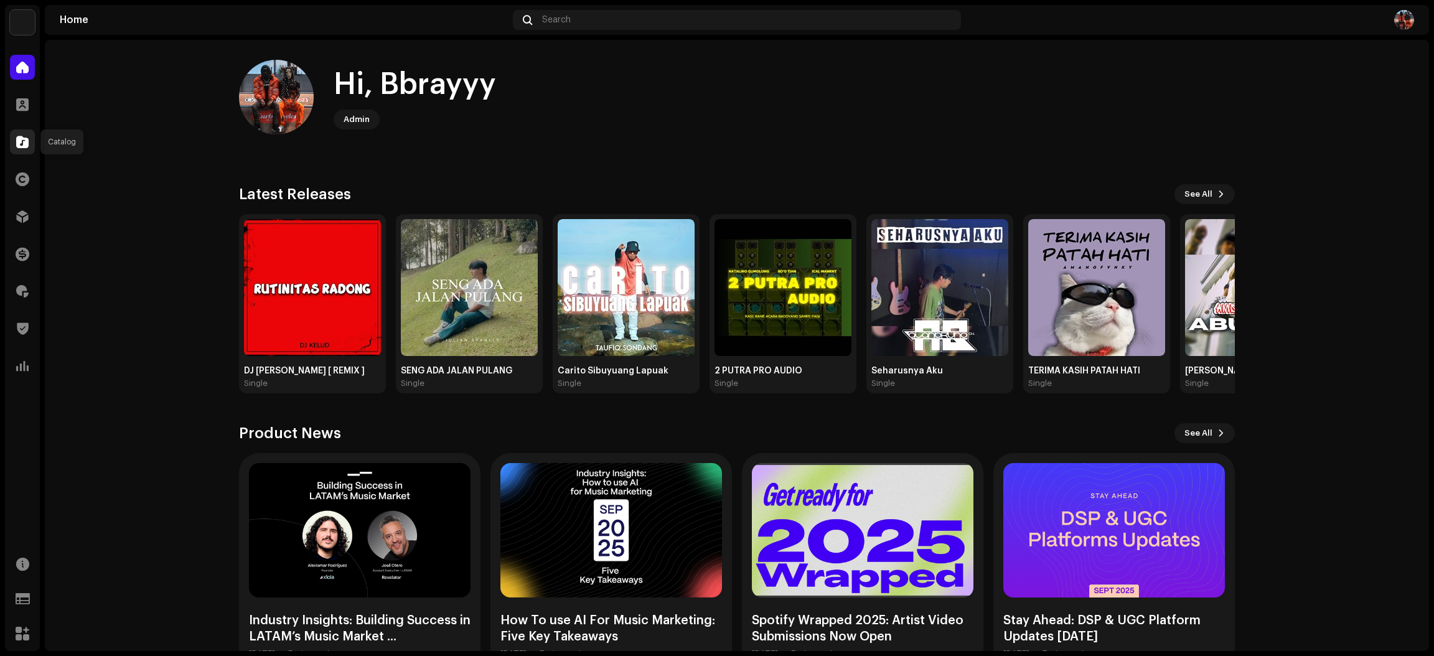
click at [24, 137] on span at bounding box center [22, 142] width 12 height 10
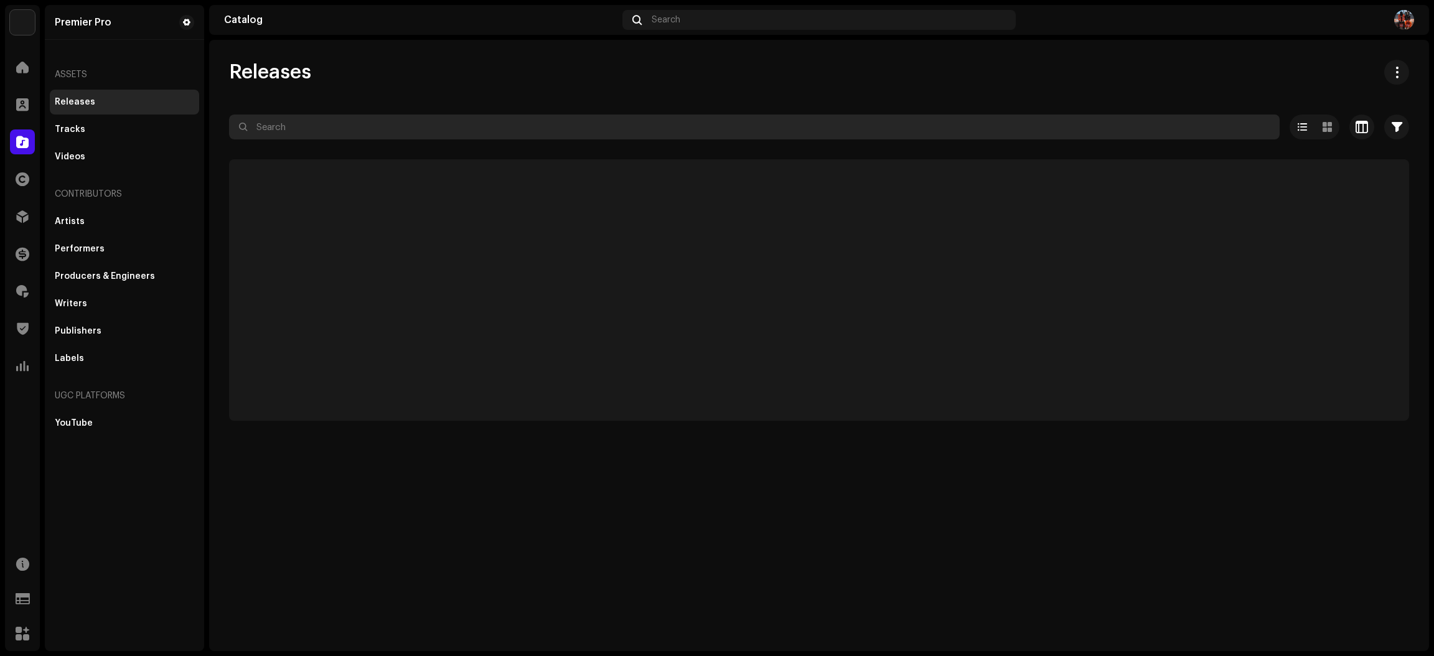
click at [338, 125] on input "text" at bounding box center [754, 126] width 1050 height 25
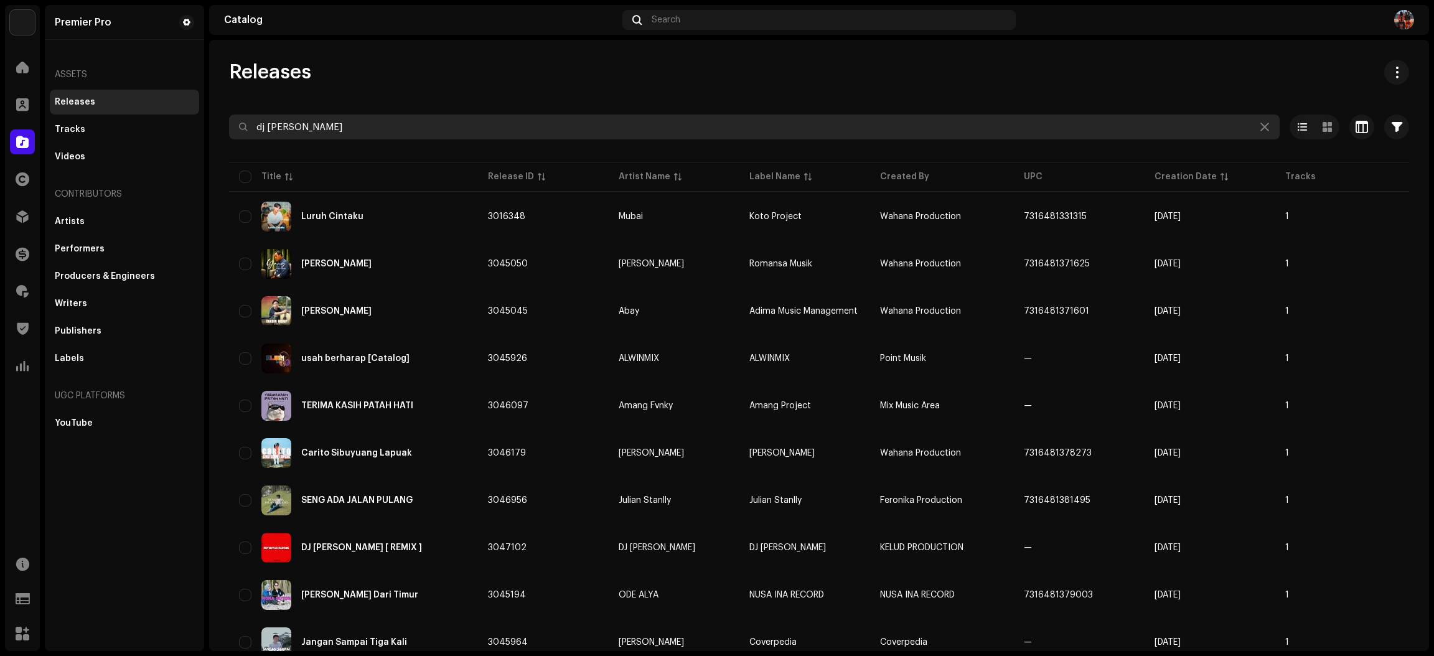
type input "dj kelud"
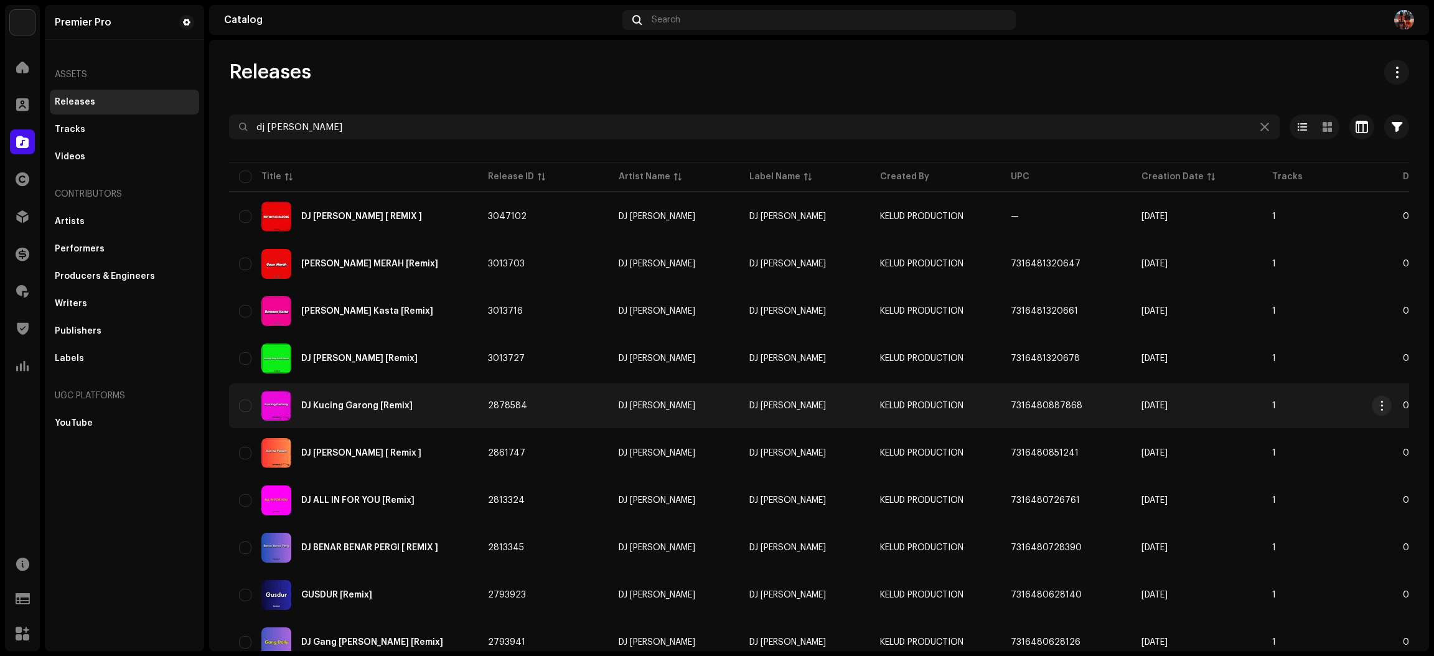
click at [442, 418] on div "DJ Kucing Garong [Remix]" at bounding box center [353, 406] width 229 height 30
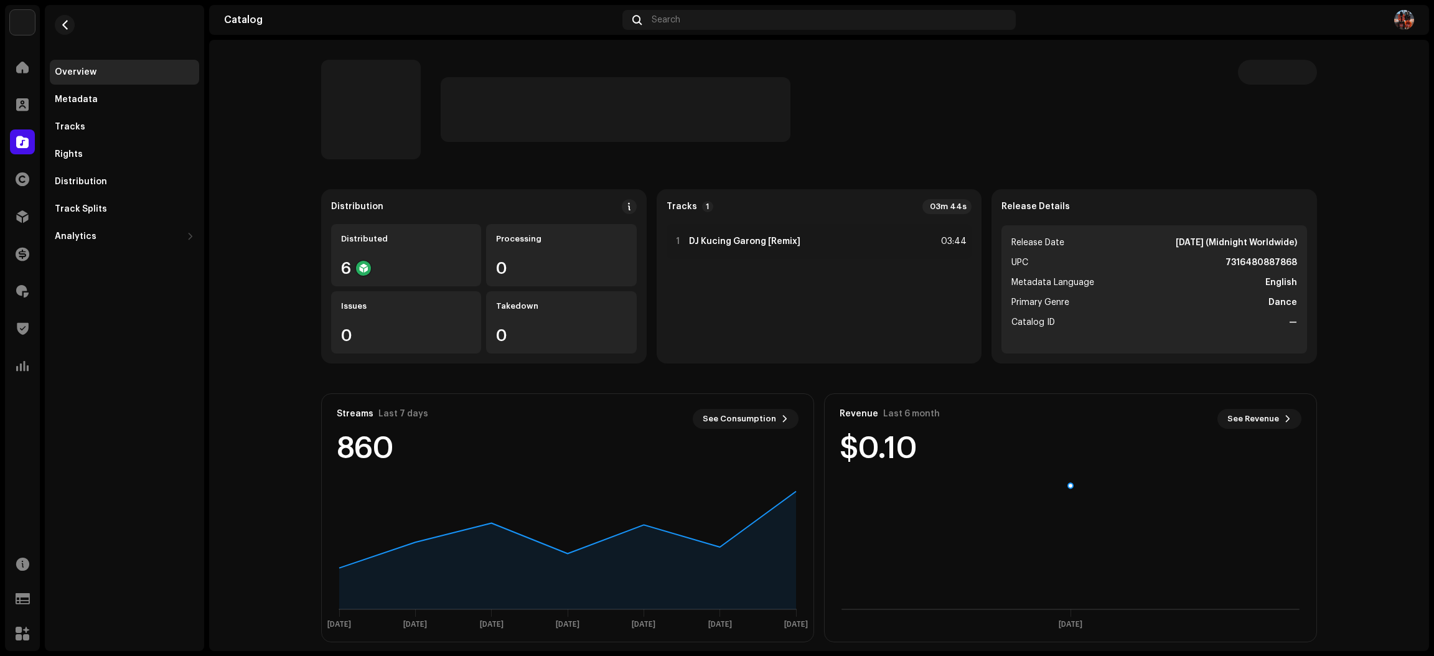
click at [151, 169] on re-m-nav-item "Distribution" at bounding box center [124, 181] width 149 height 25
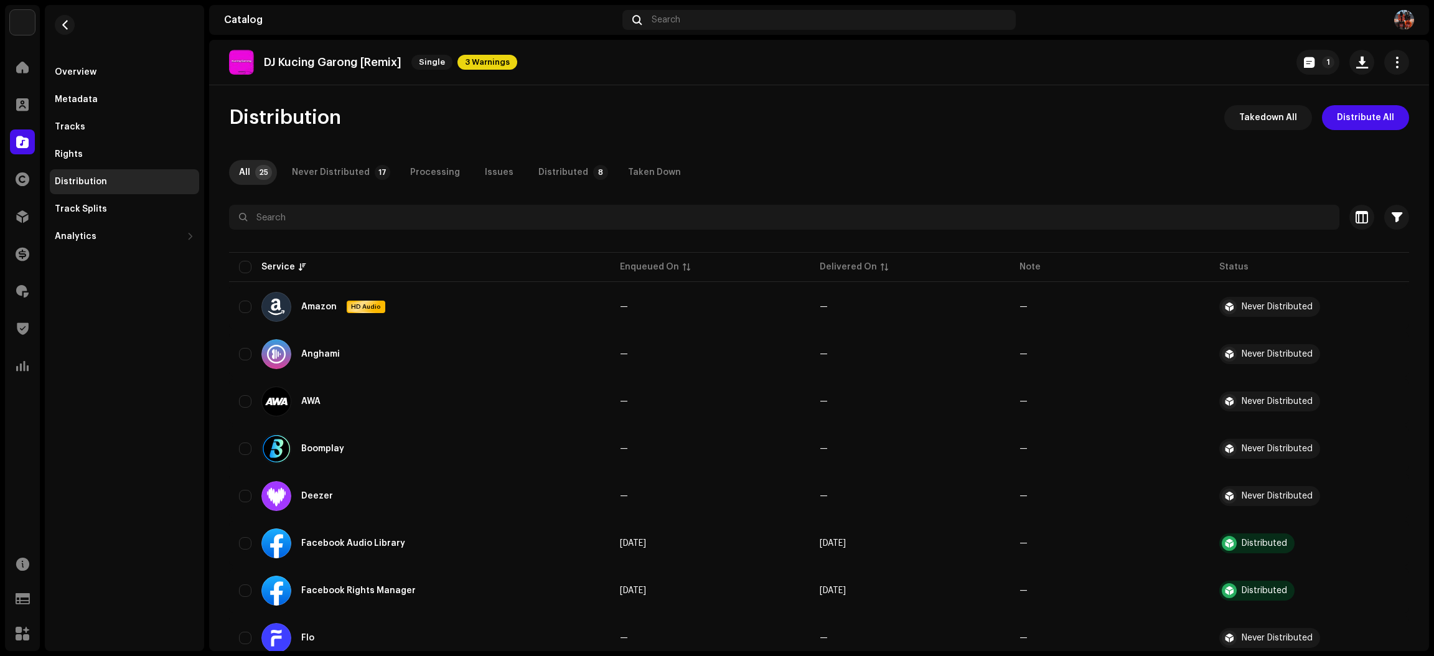
click at [551, 166] on div "Distributed" at bounding box center [563, 172] width 50 height 25
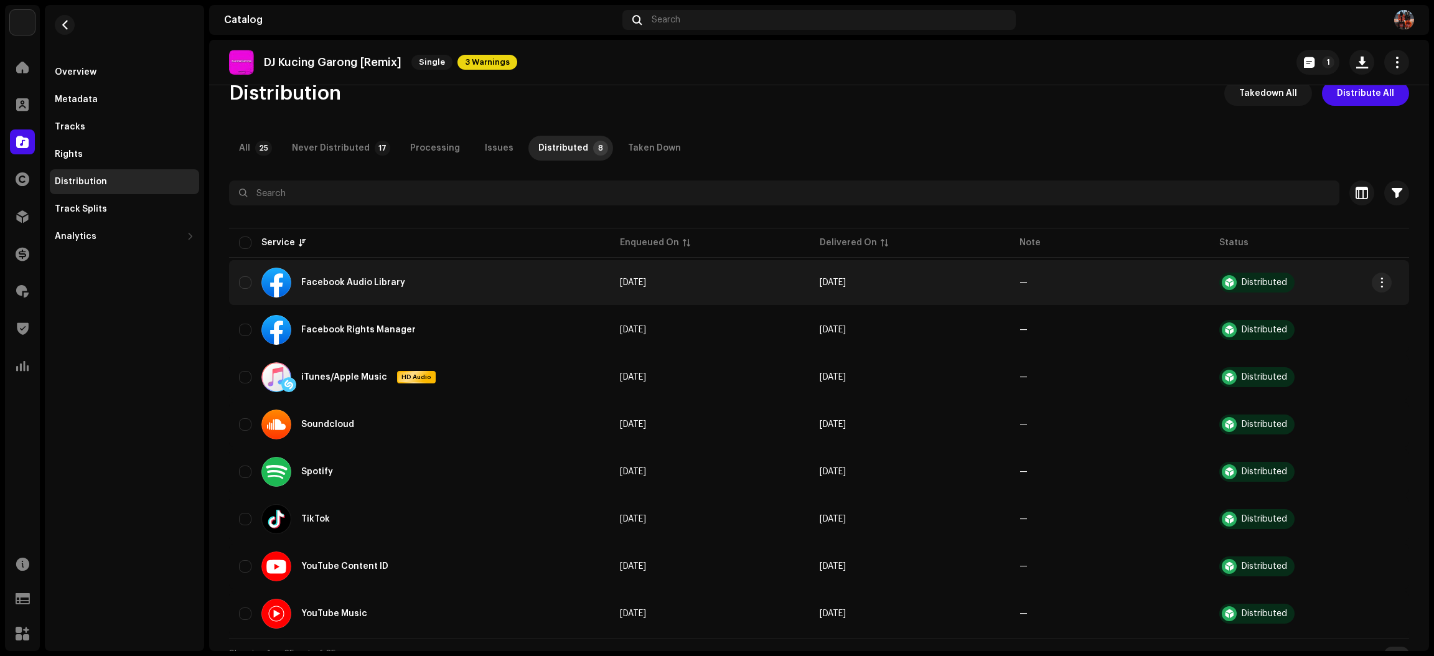
scroll to position [39, 0]
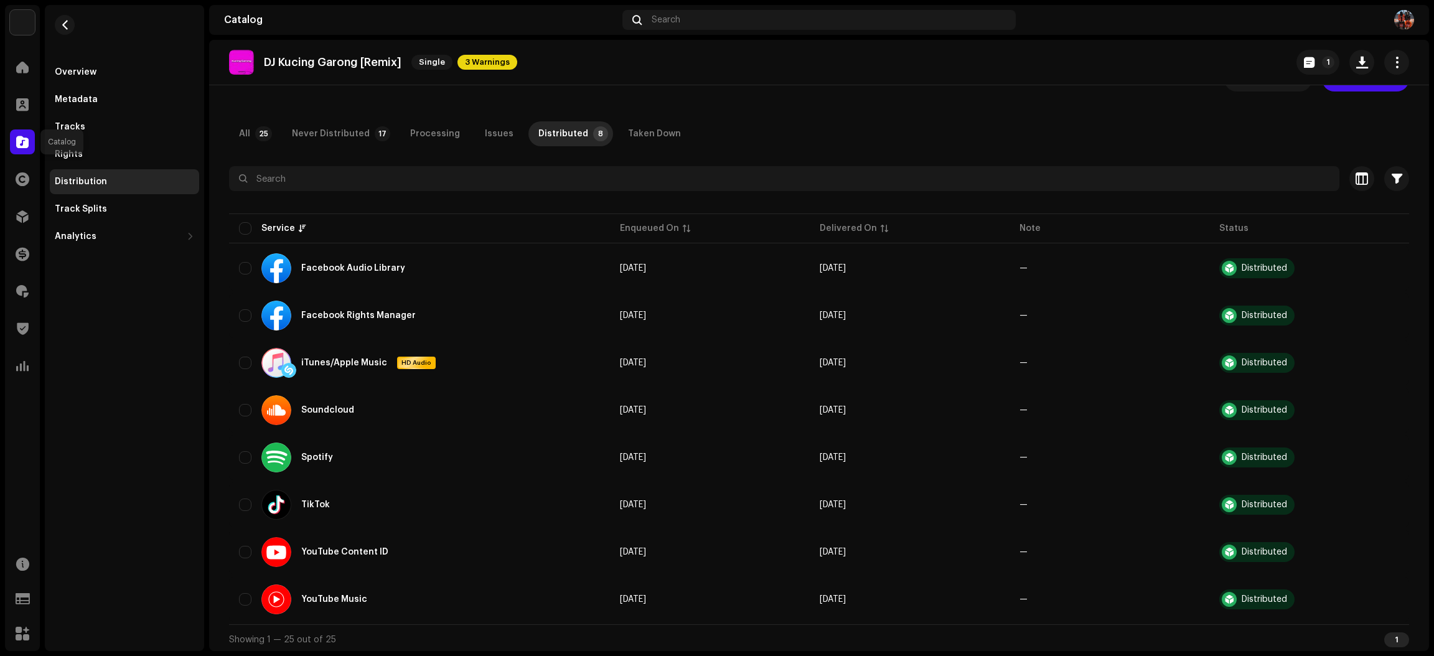
click at [18, 143] on span at bounding box center [22, 142] width 12 height 10
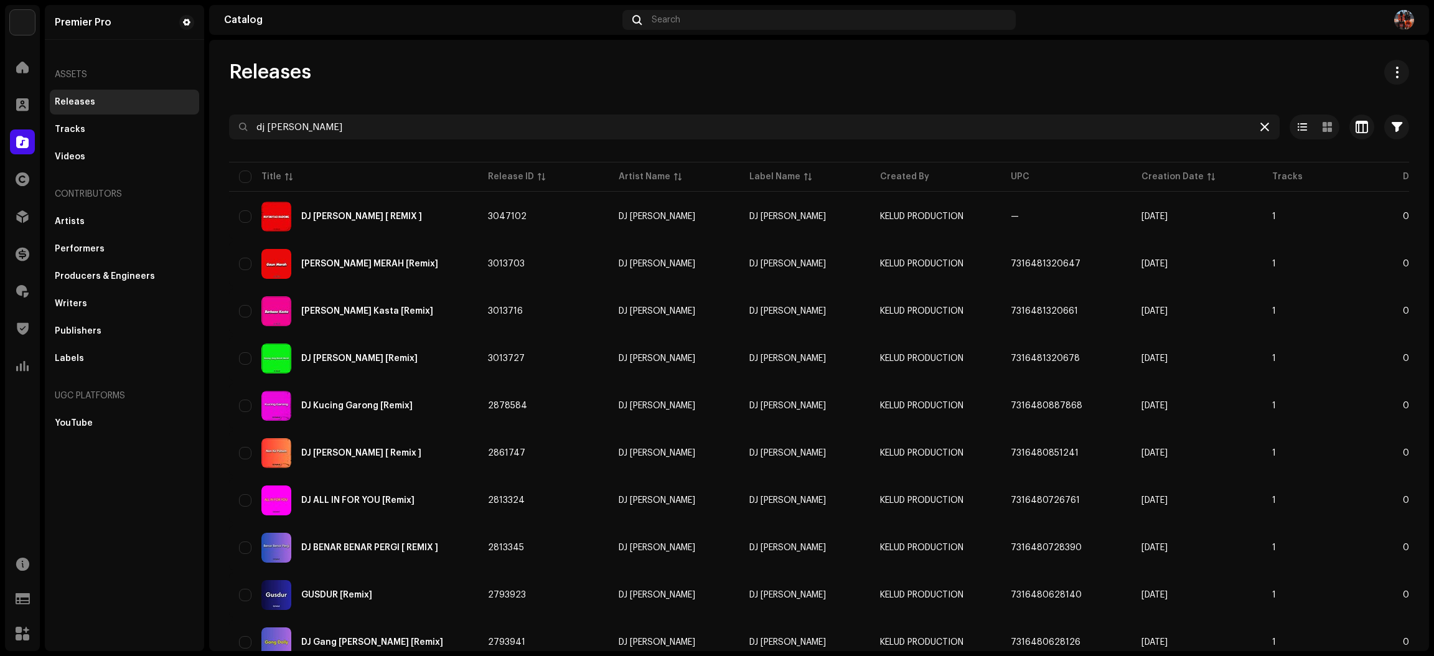
click at [1260, 126] on icon at bounding box center [1264, 127] width 9 height 10
